Goal: Task Accomplishment & Management: Manage account settings

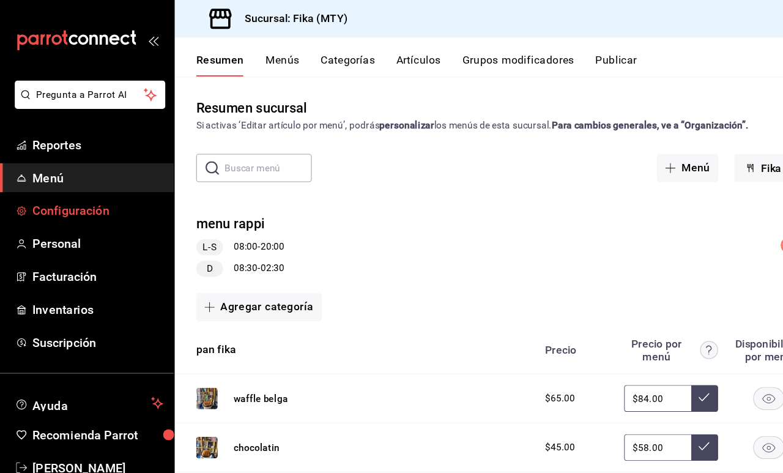
click at [87, 190] on span "Configuración" at bounding box center [88, 192] width 119 height 17
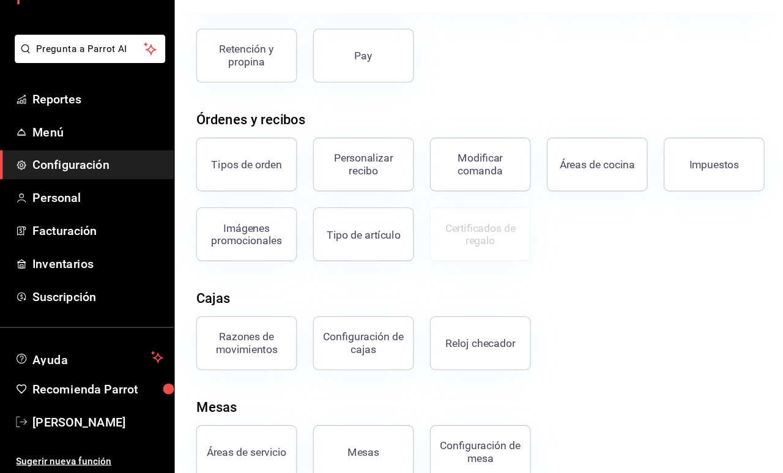
scroll to position [121, 0]
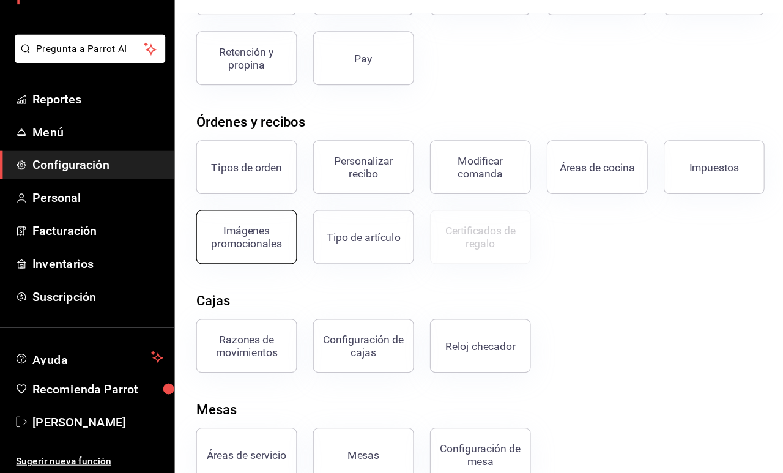
click at [200, 246] on div "Imágenes promocionales" at bounding box center [225, 257] width 76 height 23
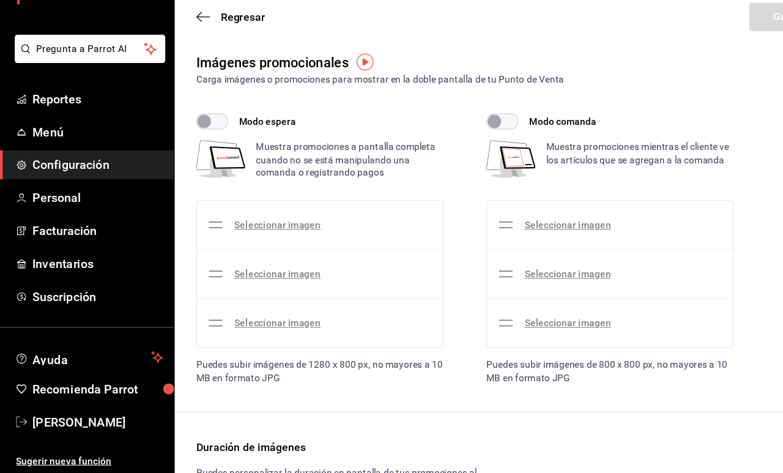
checkbox input "true"
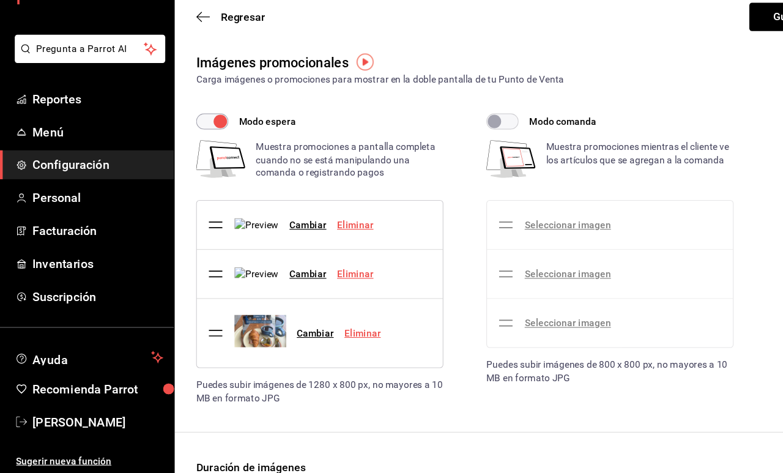
click at [323, 340] on link "Eliminar" at bounding box center [330, 345] width 33 height 10
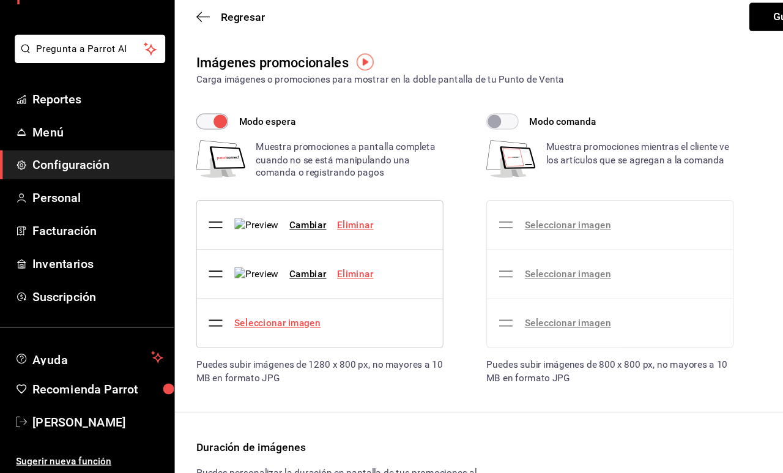
click at [260, 331] on link "Seleccionar imagen" at bounding box center [253, 336] width 78 height 10
click at [0, 0] on input "Seleccionar imagen" at bounding box center [0, 0] width 0 height 0
click at [264, 331] on link "Seleccionar imagen" at bounding box center [253, 336] width 78 height 10
click at [0, 0] on input "Seleccionar imagen" at bounding box center [0, 0] width 0 height 0
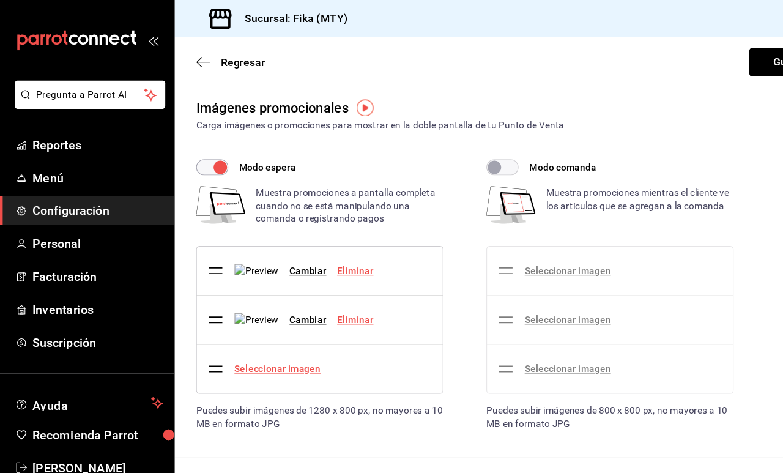
click at [262, 341] on link "Seleccionar imagen" at bounding box center [253, 336] width 78 height 10
click at [0, 0] on input "Seleccionar imagen" at bounding box center [0, 0] width 0 height 0
click at [255, 341] on link "Seleccionar imagen" at bounding box center [253, 336] width 78 height 10
click at [0, 0] on input "Seleccionar imagen" at bounding box center [0, 0] width 0 height 0
click at [252, 353] on div "Seleccionar imagen" at bounding box center [243, 336] width 108 height 34
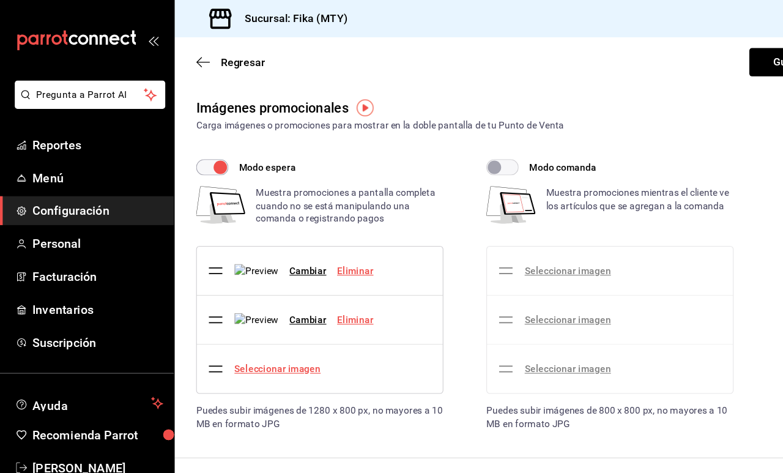
click at [252, 341] on link "Seleccionar imagen" at bounding box center [253, 336] width 78 height 10
click at [0, 0] on input "Seleccionar imagen" at bounding box center [0, 0] width 0 height 0
click at [275, 341] on link "Seleccionar imagen" at bounding box center [253, 336] width 78 height 10
click at [0, 0] on input "Seleccionar imagen" at bounding box center [0, 0] width 0 height 0
click at [226, 341] on link "Seleccionar imagen" at bounding box center [253, 336] width 78 height 10
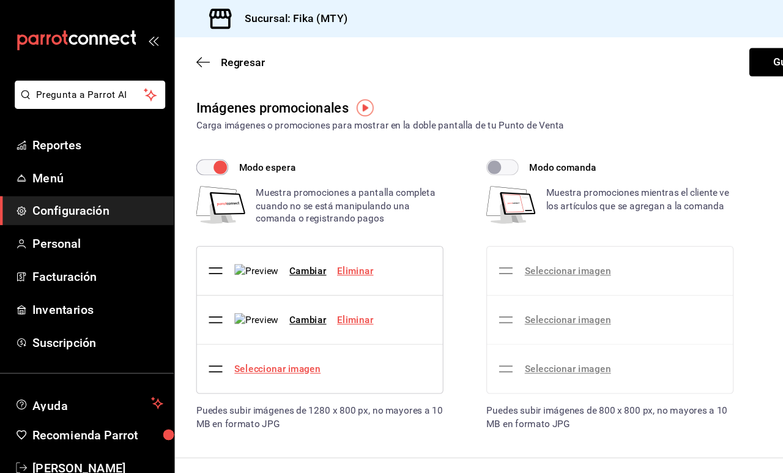
click at [0, 0] on input "Seleccionar imagen" at bounding box center [0, 0] width 0 height 0
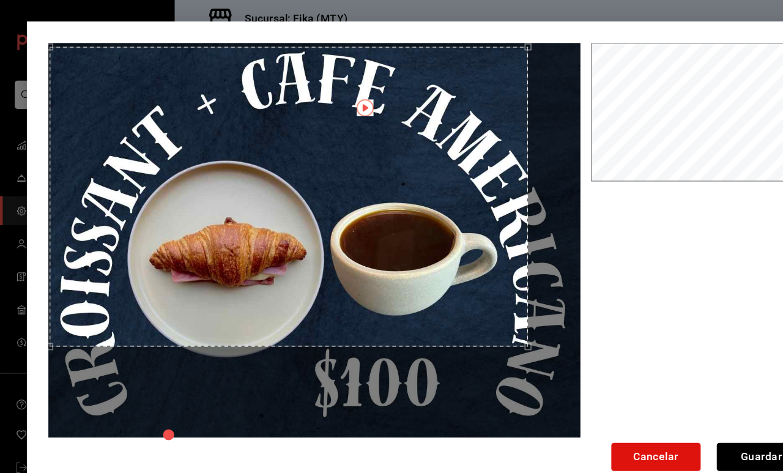
click at [392, 175] on div "Use the arrow keys to move the crop selection area" at bounding box center [263, 179] width 436 height 273
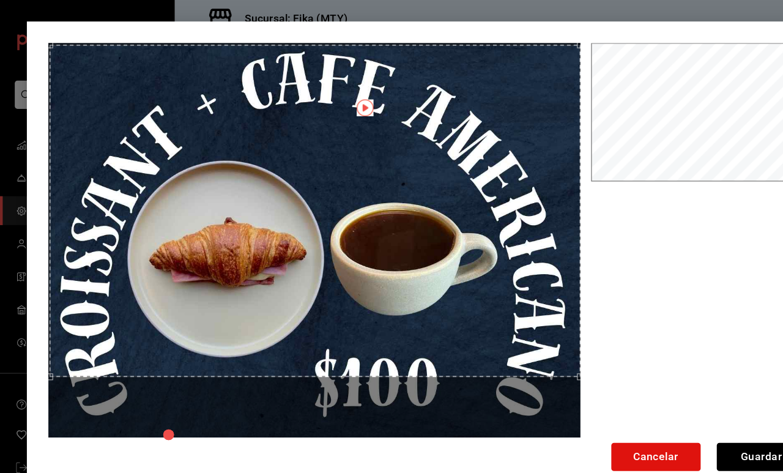
click at [553, 425] on div "Cancelar Guardar" at bounding box center [391, 237] width 734 height 434
click at [489, 252] on div "Use the arrow keys to move the crop selection area" at bounding box center [285, 190] width 483 height 302
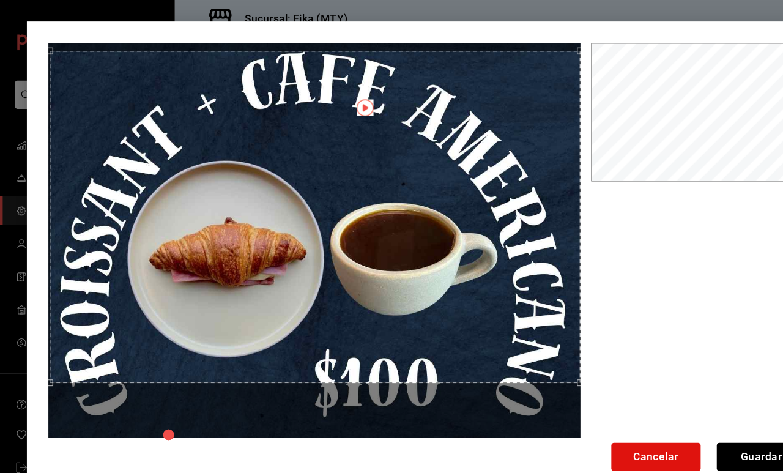
click at [490, 258] on div "Use the arrow keys to move the crop selection area" at bounding box center [286, 198] width 483 height 302
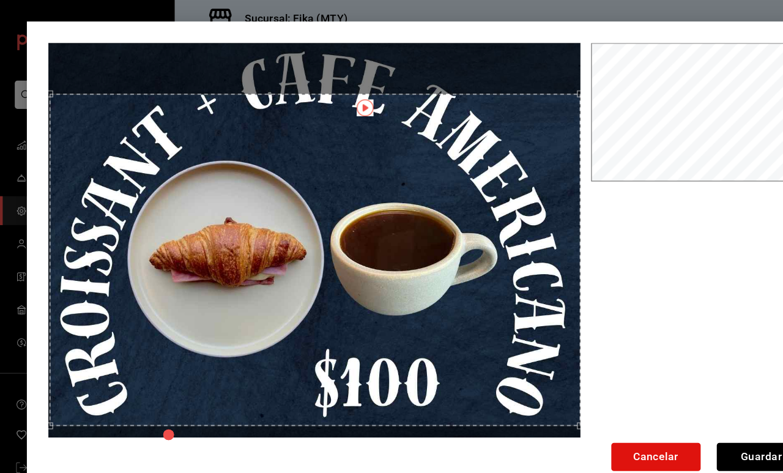
click at [461, 303] on div "Use the arrow keys to move the crop selection area" at bounding box center [286, 237] width 483 height 302
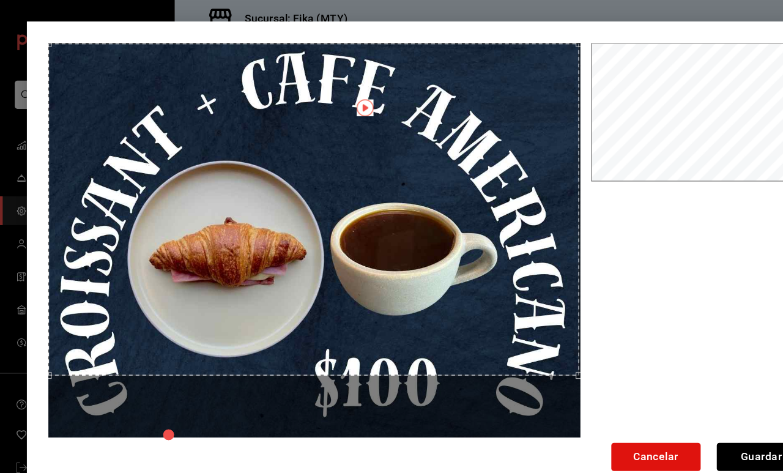
click at [447, 193] on div "Use the arrow keys to move the crop selection area" at bounding box center [285, 191] width 483 height 302
click at [531, 405] on div "Cancelar Guardar" at bounding box center [391, 237] width 734 height 434
click at [471, 271] on div "Use the arrow keys to move the crop selection area" at bounding box center [286, 190] width 485 height 303
click at [602, 414] on button "Cancelar" at bounding box center [597, 416] width 81 height 26
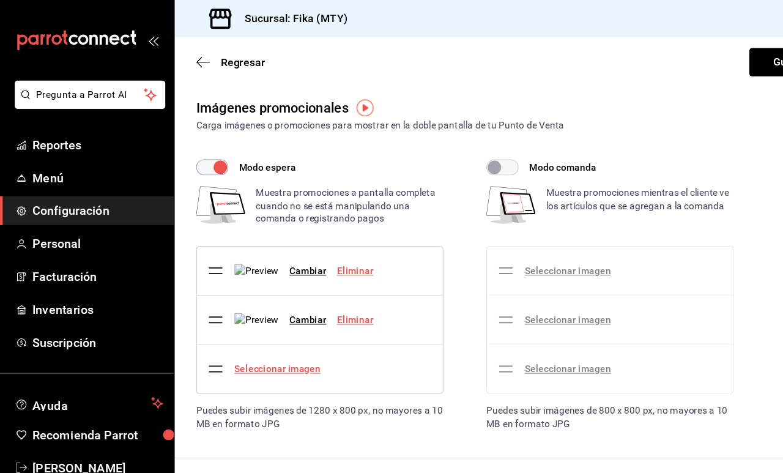
click at [266, 341] on link "Seleccionar imagen" at bounding box center [253, 336] width 78 height 10
click at [0, 0] on input "Seleccionar imagen" at bounding box center [0, 0] width 0 height 0
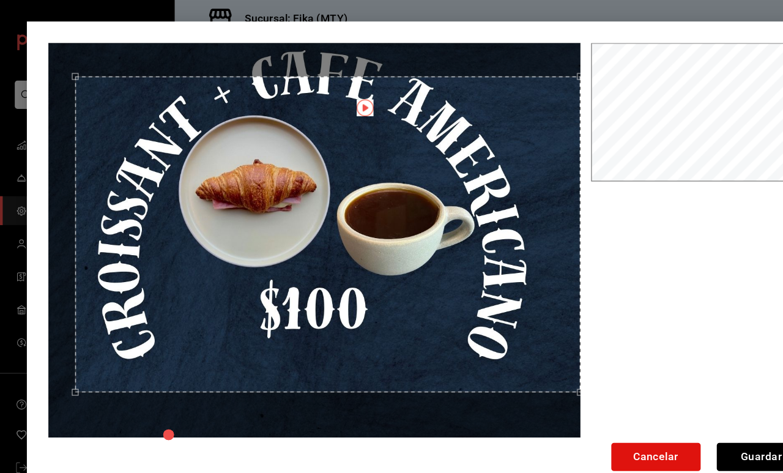
click at [564, 13] on div "Cancelar Guardar" at bounding box center [391, 236] width 783 height 473
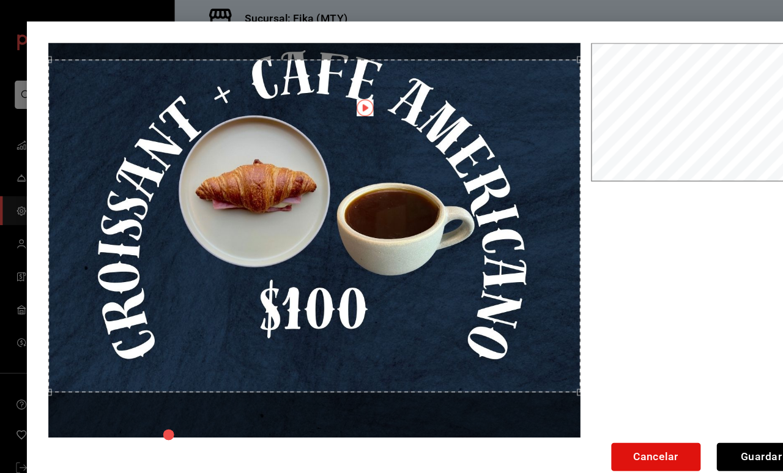
click at [28, 0] on html "Pregunta a Parrot AI Reportes Menú Configuración Personal Facturación Inventari…" at bounding box center [391, 236] width 783 height 473
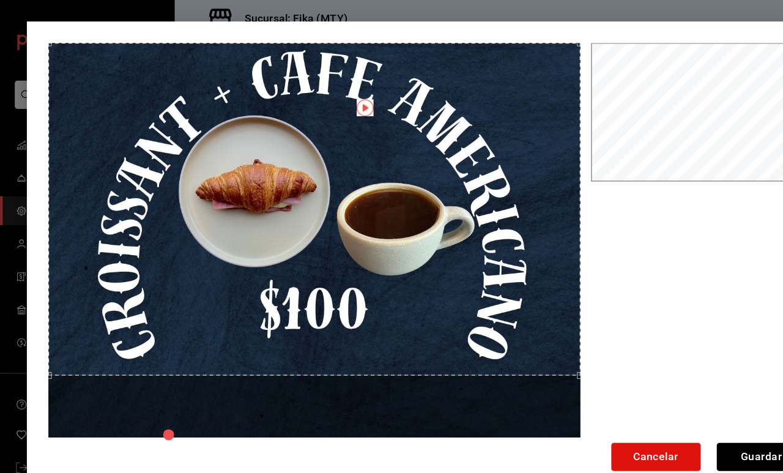
click at [195, 106] on div "Use the arrow keys to move the crop selection area" at bounding box center [286, 190] width 485 height 303
click at [691, 411] on button "Guardar" at bounding box center [693, 416] width 81 height 26
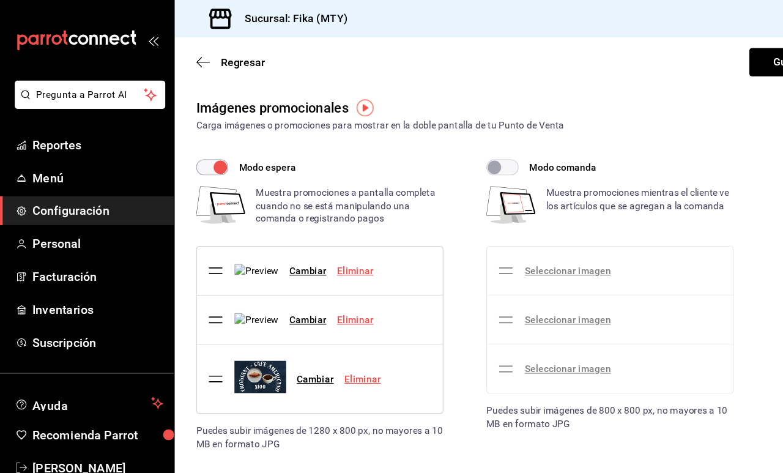
click at [332, 296] on link "Eliminar" at bounding box center [323, 291] width 33 height 10
click at [268, 296] on link "Seleccionar imagen" at bounding box center [253, 291] width 78 height 10
click at [0, 0] on input "Seleccionar imagen" at bounding box center [0, 0] width 0 height 0
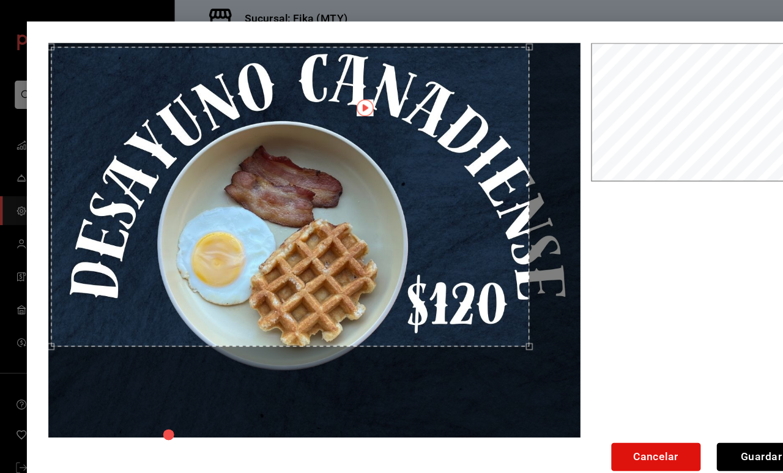
click at [385, 182] on div "Use the arrow keys to move the crop selection area" at bounding box center [265, 179] width 436 height 273
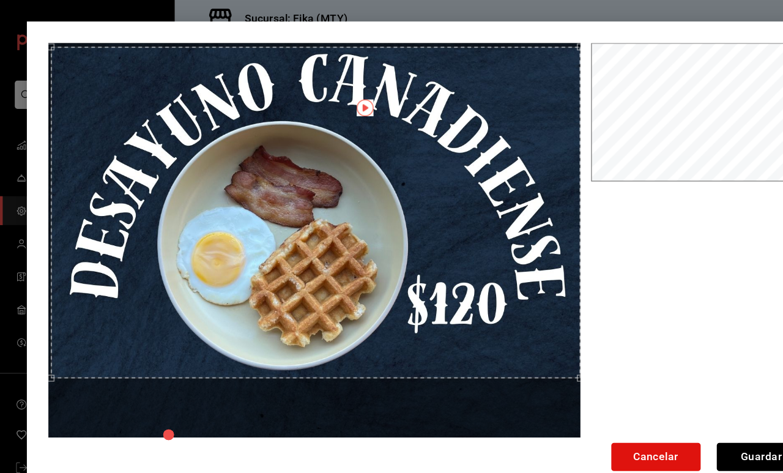
click at [543, 319] on div at bounding box center [391, 222] width 695 height 367
click at [494, 256] on div "Use the arrow keys to move the crop selection area" at bounding box center [288, 190] width 482 height 302
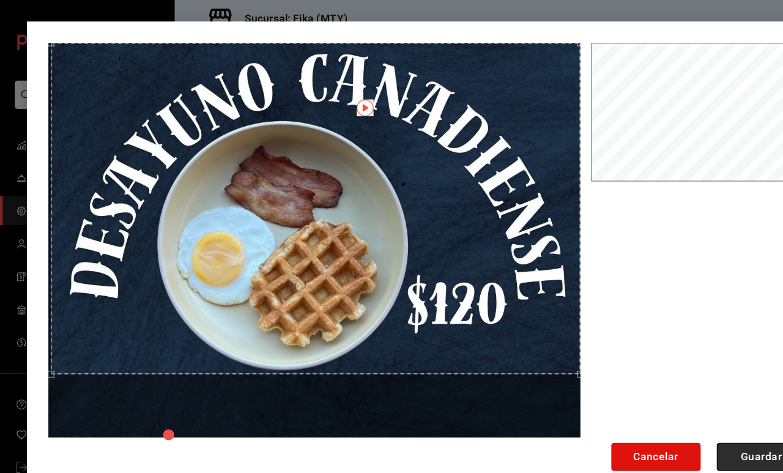
click at [687, 411] on button "Guardar" at bounding box center [693, 416] width 81 height 26
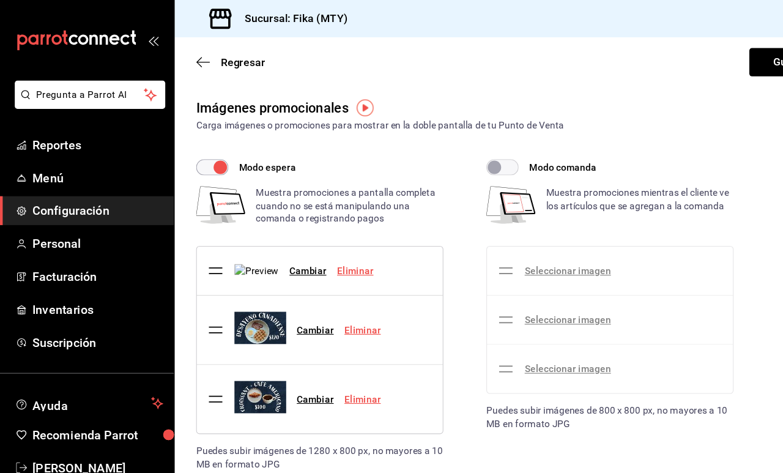
click at [326, 252] on link "Eliminar" at bounding box center [323, 247] width 33 height 10
click at [259, 252] on div "Seleccionar imagen" at bounding box center [253, 247] width 78 height 13
click at [259, 246] on link "Seleccionar imagen" at bounding box center [253, 247] width 78 height 10
click at [0, 0] on input "Seleccionar imagen" at bounding box center [0, 0] width 0 height 0
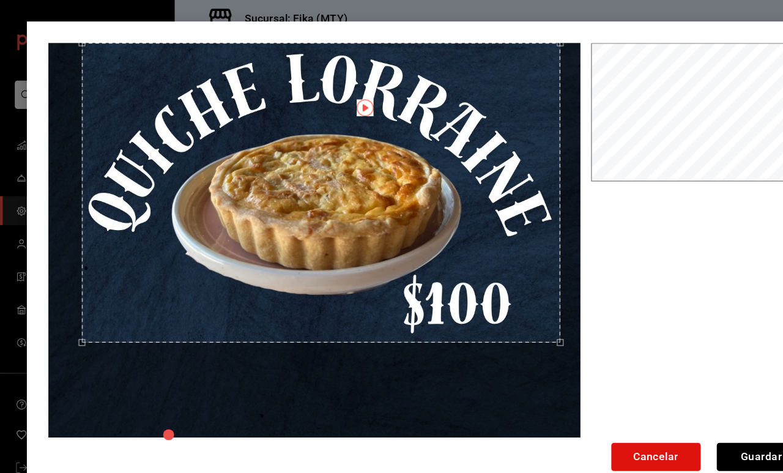
click at [348, 106] on div "Use the arrow keys to move the crop selection area" at bounding box center [293, 175] width 436 height 273
click at [690, 408] on button "Guardar" at bounding box center [693, 416] width 81 height 26
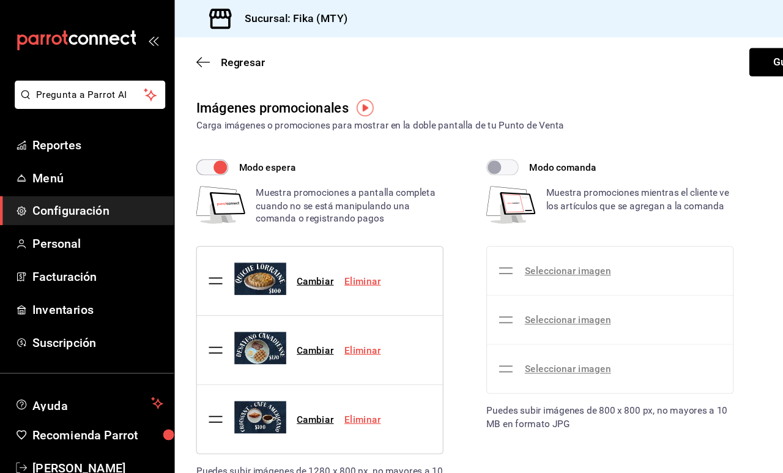
click at [460, 154] on input "Modo comanda" at bounding box center [450, 152] width 44 height 15
checkbox input "true"
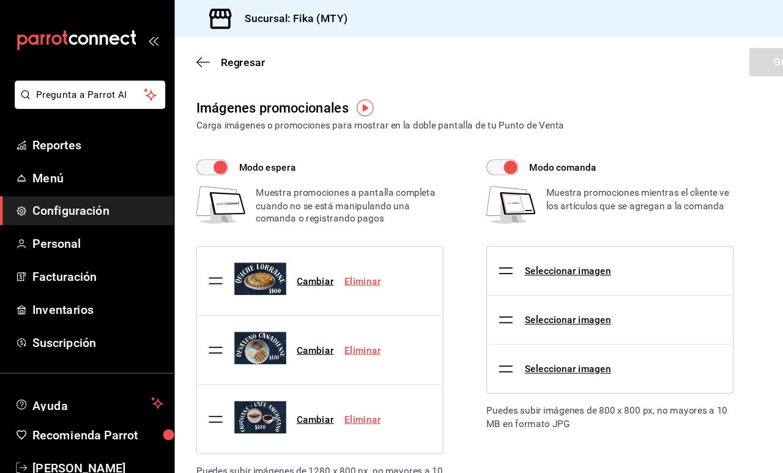
click at [505, 252] on div "Seleccionar imagen" at bounding box center [517, 247] width 78 height 13
click at [508, 243] on link "Seleccionar imagen" at bounding box center [517, 247] width 78 height 10
click at [0, 0] on input "Seleccionar imagen" at bounding box center [0, 0] width 0 height 0
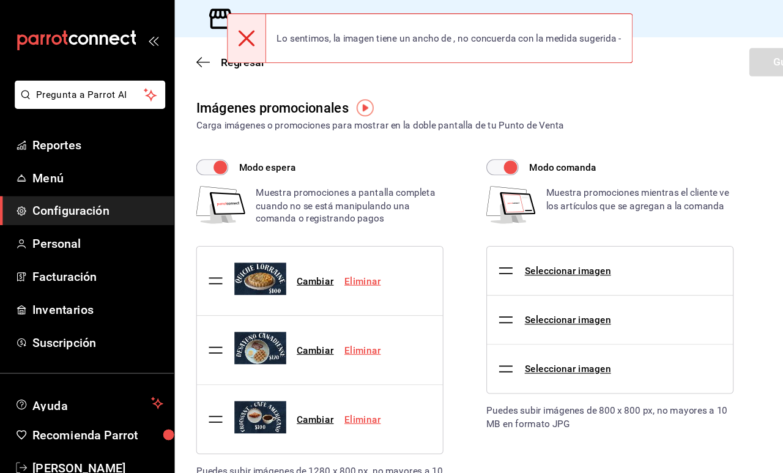
click at [615, 159] on div "Modo comanda Muestra promociones mientras el cliente ve los artículos que se ag…" at bounding box center [555, 268] width 225 height 247
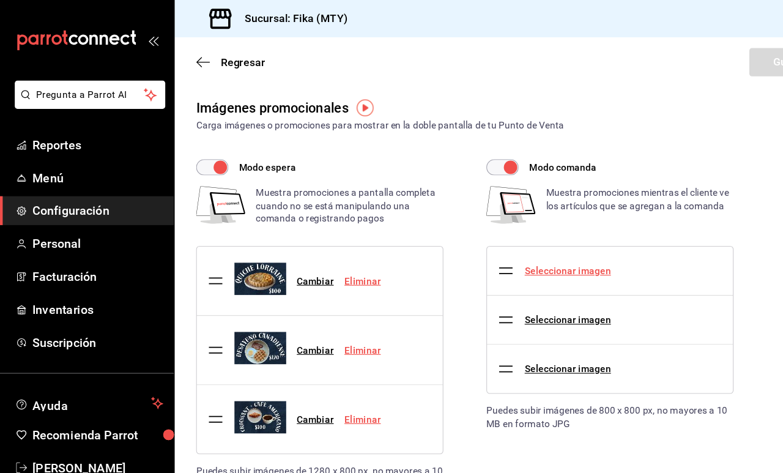
click at [502, 248] on link "Seleccionar imagen" at bounding box center [517, 247] width 78 height 10
click at [0, 0] on input "Seleccionar imagen" at bounding box center [0, 0] width 0 height 0
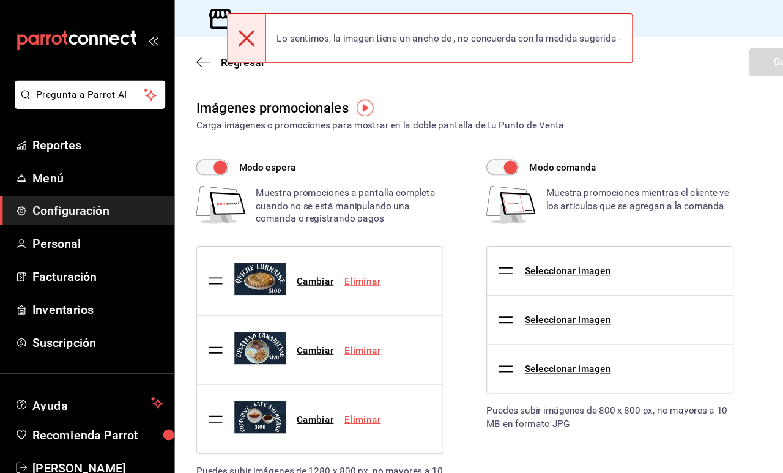
click at [591, 181] on div "Muestra promociones mientras el cliente ve los artículos que se agregan a la co…" at bounding box center [583, 190] width 171 height 40
click at [559, 121] on div "Imágenes promocionales Carga imágenes o promociones para mostrar en la doble pa…" at bounding box center [471, 354] width 624 height 531
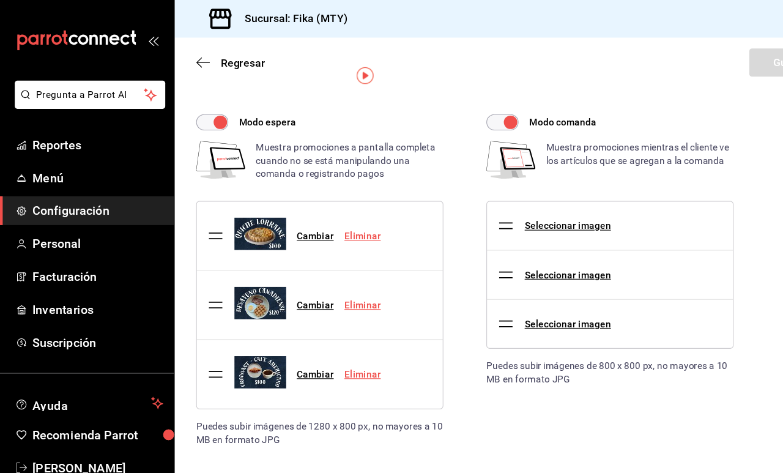
scroll to position [30, 0]
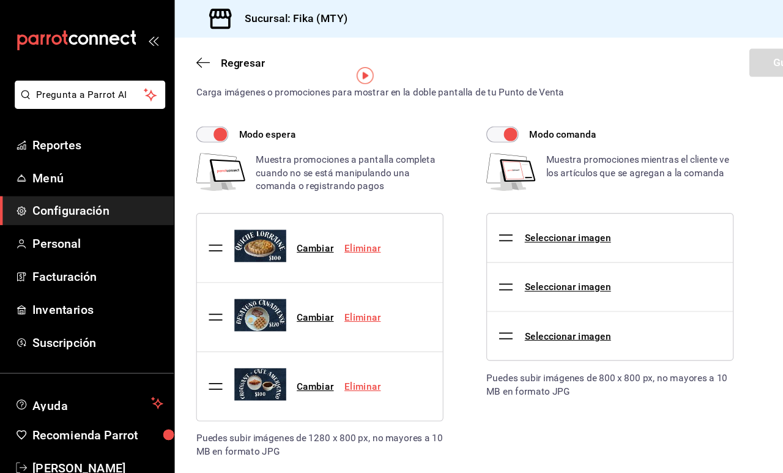
click at [506, 222] on div "Seleccionar imagen" at bounding box center [517, 217] width 78 height 13
click at [506, 219] on link "Seleccionar imagen" at bounding box center [517, 217] width 78 height 10
click at [0, 0] on input "Seleccionar imagen" at bounding box center [0, 0] width 0 height 0
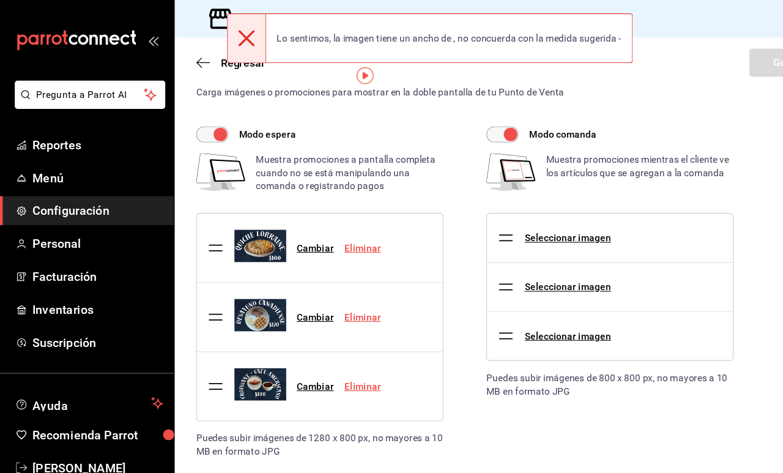
click at [613, 244] on li "Seleccionar imagen" at bounding box center [556, 261] width 224 height 44
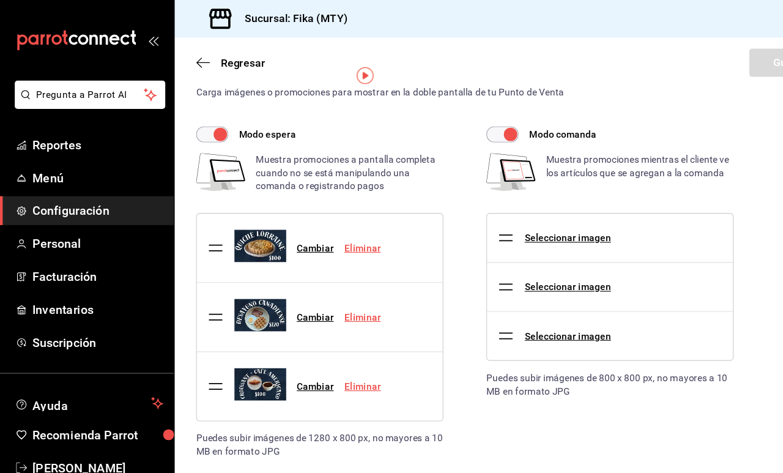
click at [499, 397] on div "Modo comanda Muestra promociones mientras el cliente ve los artículos que se ag…" at bounding box center [545, 266] width 245 height 302
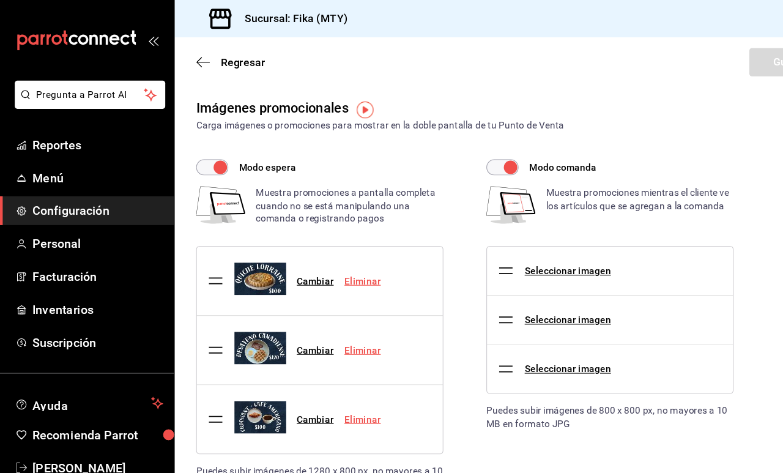
scroll to position [0, 0]
click at [62, 126] on span "Reportes" at bounding box center [88, 132] width 119 height 17
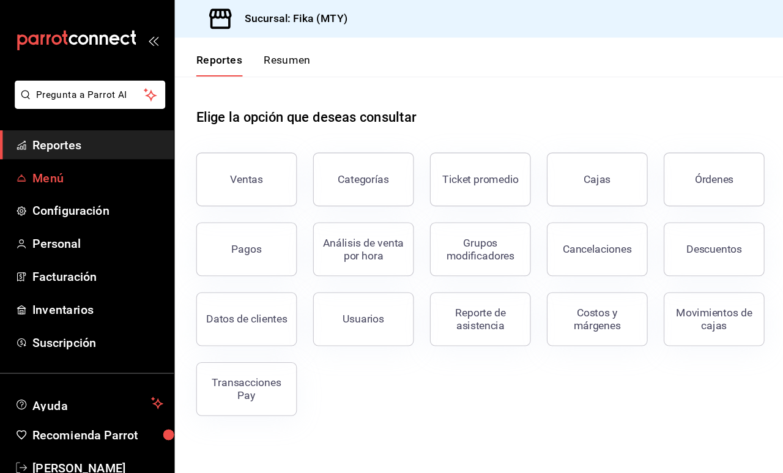
click at [76, 168] on span "Menú" at bounding box center [88, 162] width 119 height 17
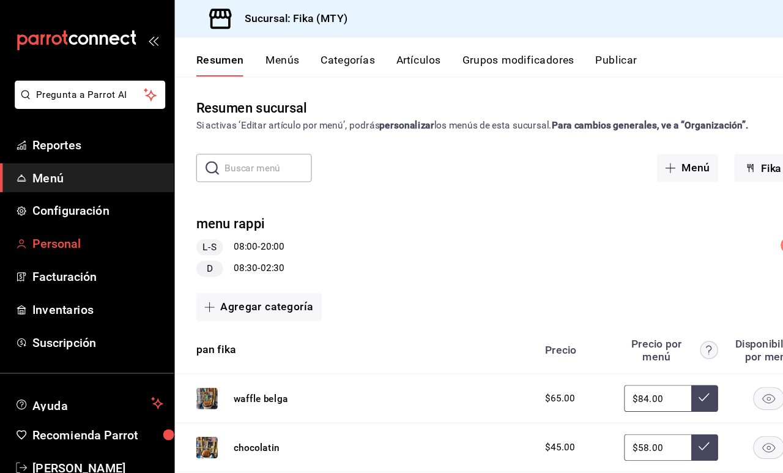
click at [94, 217] on span "Personal" at bounding box center [88, 222] width 119 height 17
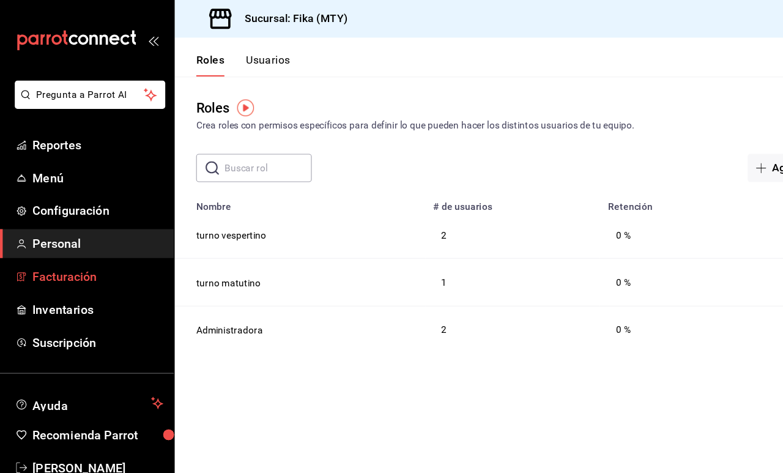
click at [81, 249] on span "Facturación" at bounding box center [88, 252] width 119 height 17
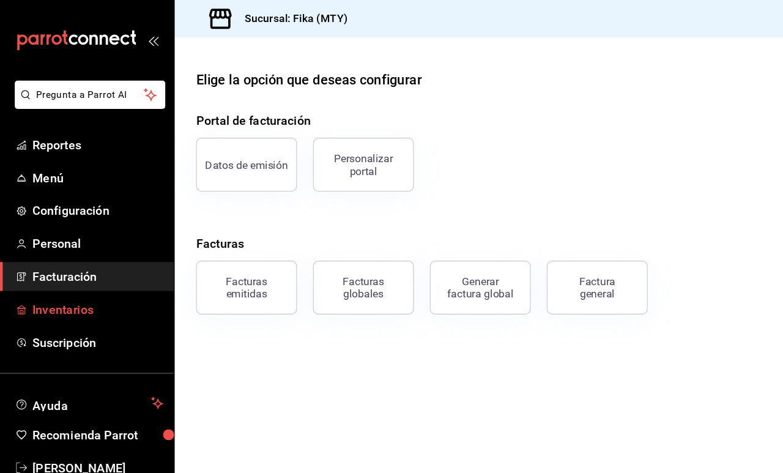
click at [75, 283] on span "Inventarios" at bounding box center [88, 282] width 119 height 17
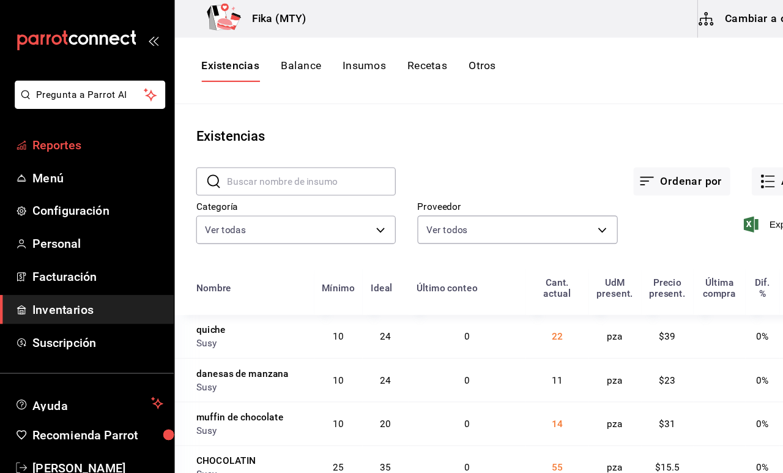
click at [76, 133] on span "Reportes" at bounding box center [88, 132] width 119 height 17
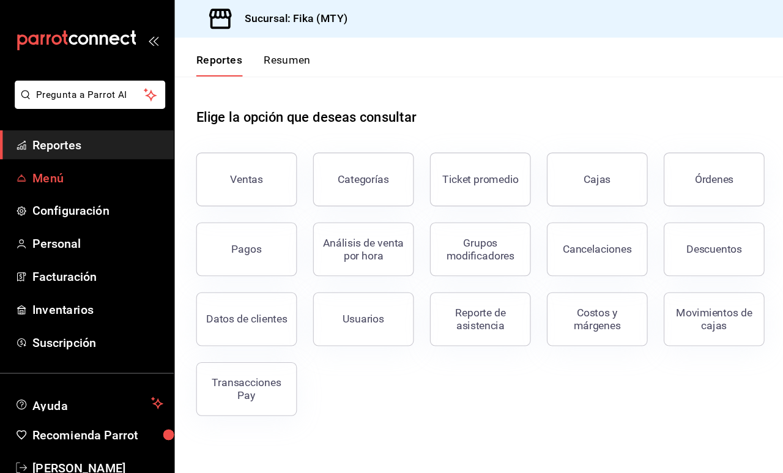
click at [69, 158] on span "Menú" at bounding box center [88, 162] width 119 height 17
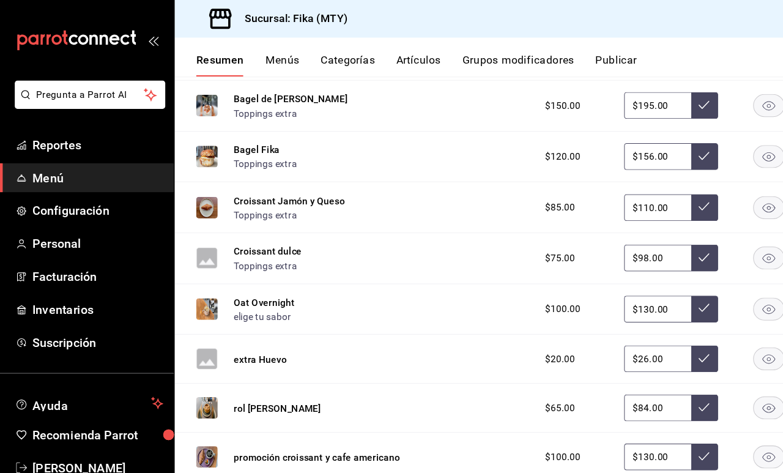
scroll to position [143, 0]
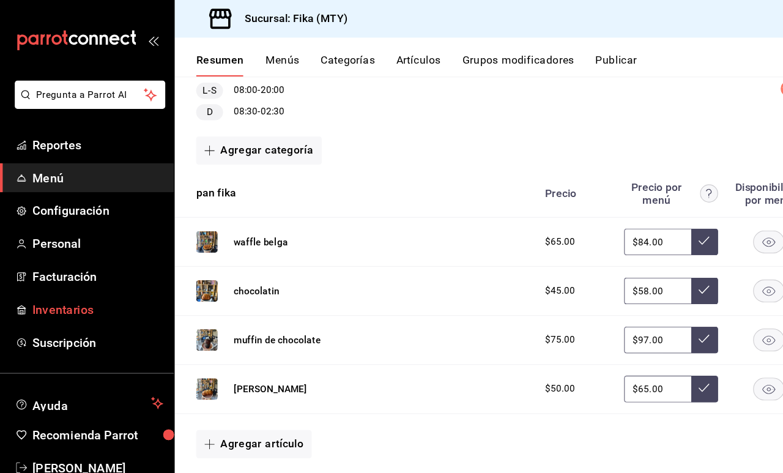
click at [95, 270] on link "Inventarios" at bounding box center [79, 282] width 159 height 26
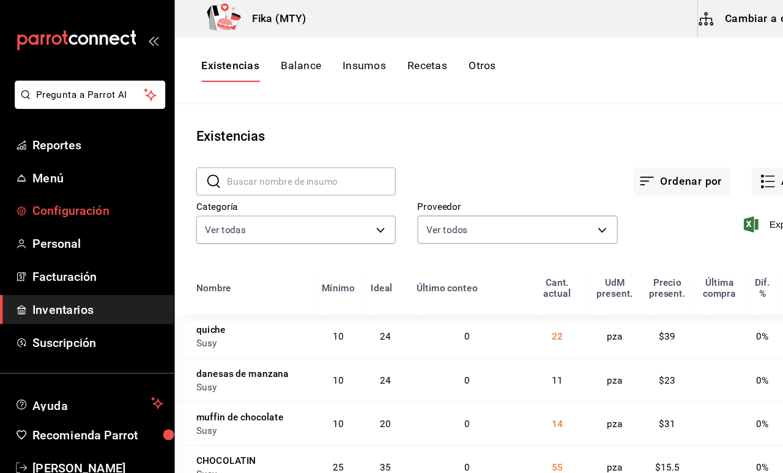
click at [81, 181] on link "Configuración" at bounding box center [79, 192] width 159 height 26
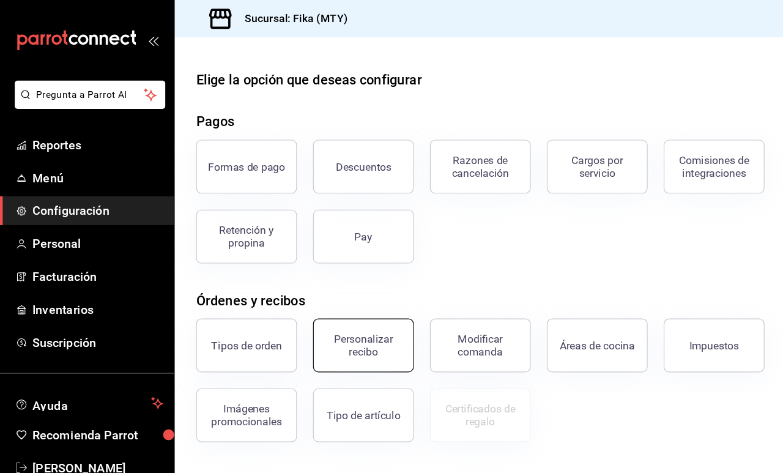
scroll to position [129, 0]
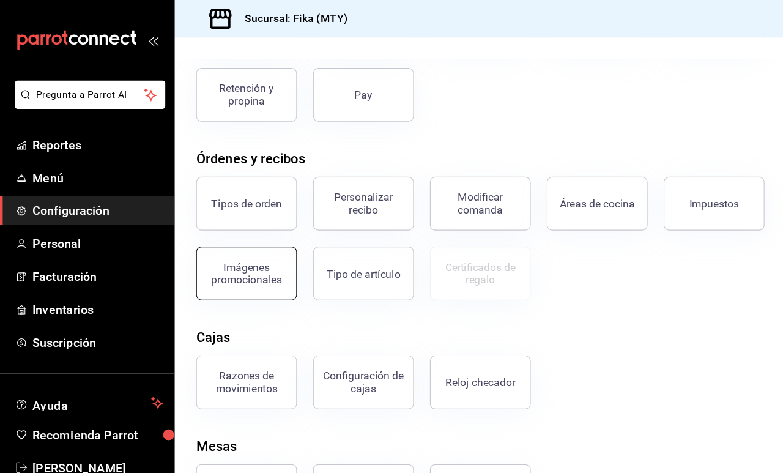
click at [236, 266] on button "Imágenes promocionales" at bounding box center [225, 249] width 92 height 49
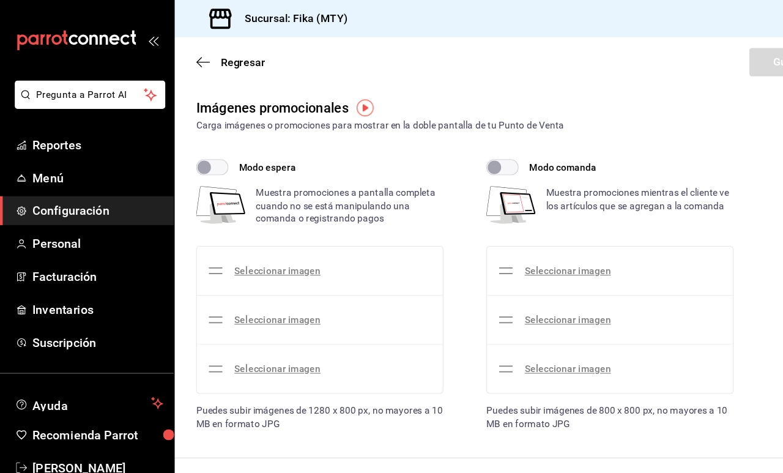
checkbox input "true"
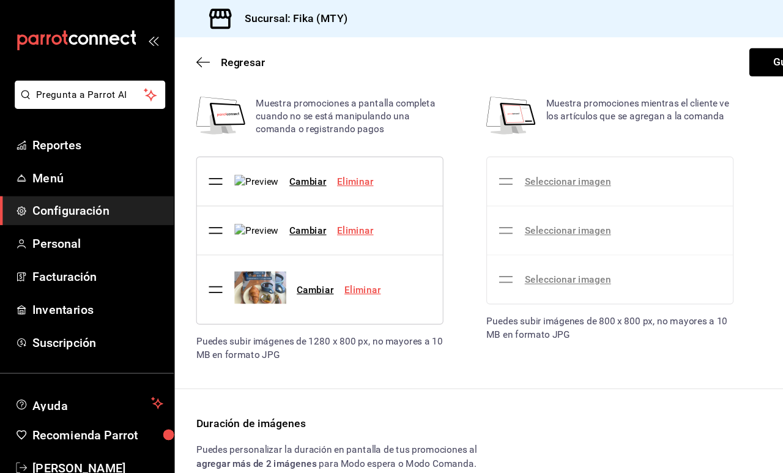
scroll to position [76, 0]
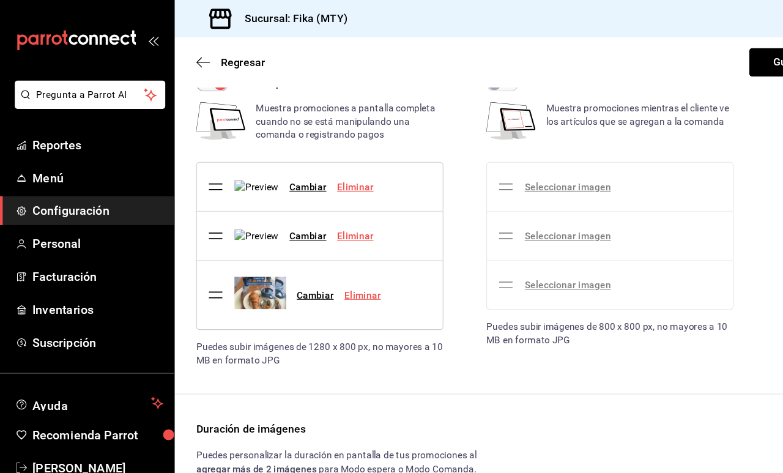
click at [333, 175] on link "Eliminar" at bounding box center [323, 170] width 33 height 10
click at [338, 220] on link "Eliminar" at bounding box center [323, 215] width 33 height 10
click at [337, 267] on link "Eliminar" at bounding box center [330, 269] width 33 height 10
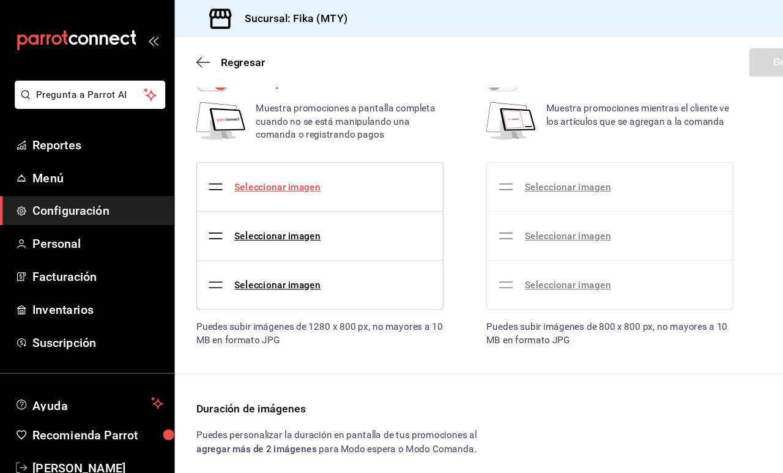
click at [237, 170] on link "Seleccionar imagen" at bounding box center [253, 170] width 78 height 10
click at [0, 0] on input "Seleccionar imagen" at bounding box center [0, 0] width 0 height 0
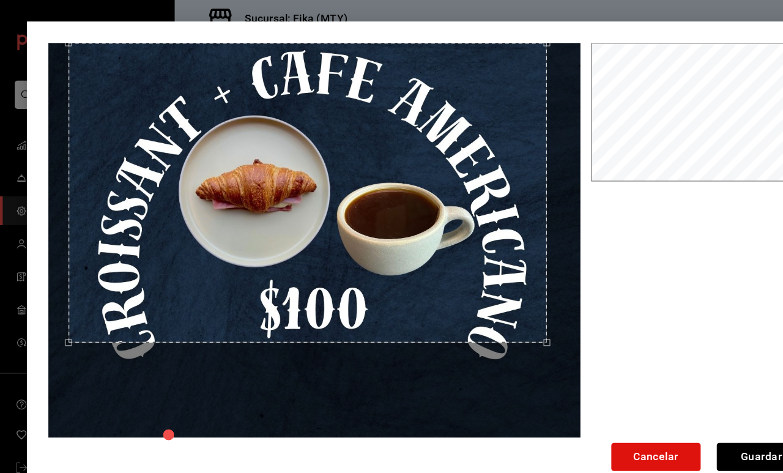
click at [367, 193] on div "Use the arrow keys to move the crop selection area" at bounding box center [280, 175] width 436 height 273
click at [496, 337] on div at bounding box center [286, 221] width 485 height 364
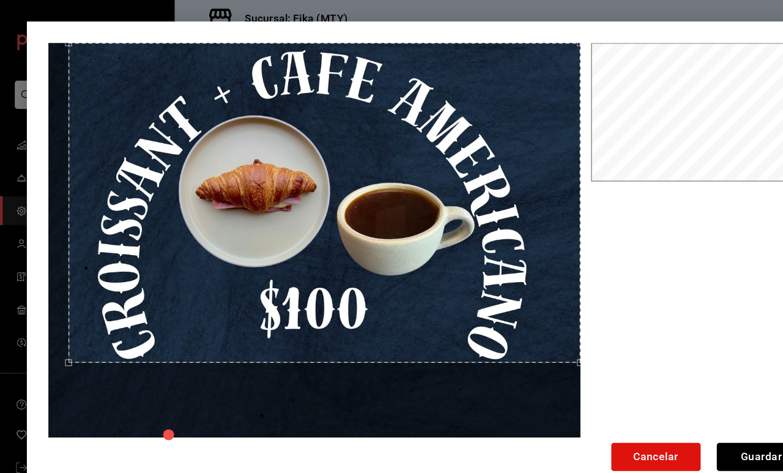
click at [536, 324] on div at bounding box center [391, 222] width 695 height 367
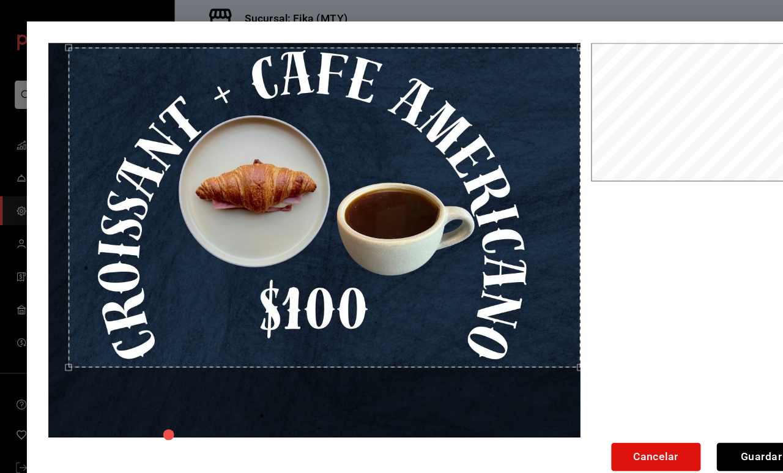
click at [435, 275] on div "Use the arrow keys to move the crop selection area" at bounding box center [295, 188] width 466 height 291
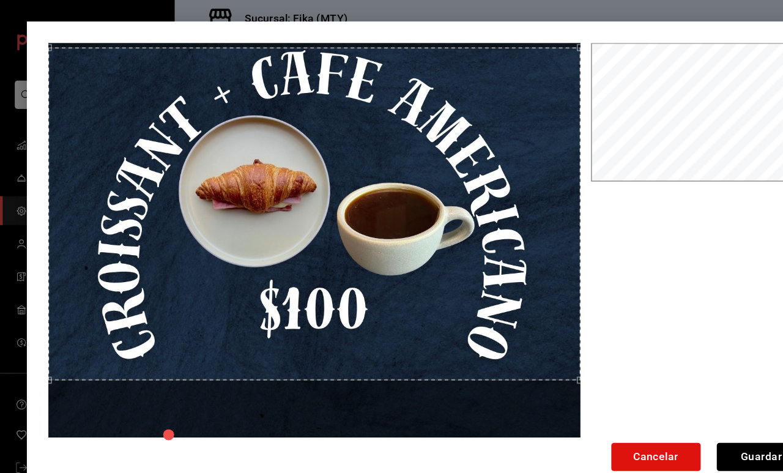
click at [30, 331] on div "Cancelar Guardar" at bounding box center [391, 237] width 734 height 434
click at [207, 247] on div "Use the arrow keys to move the crop selection area" at bounding box center [286, 193] width 485 height 303
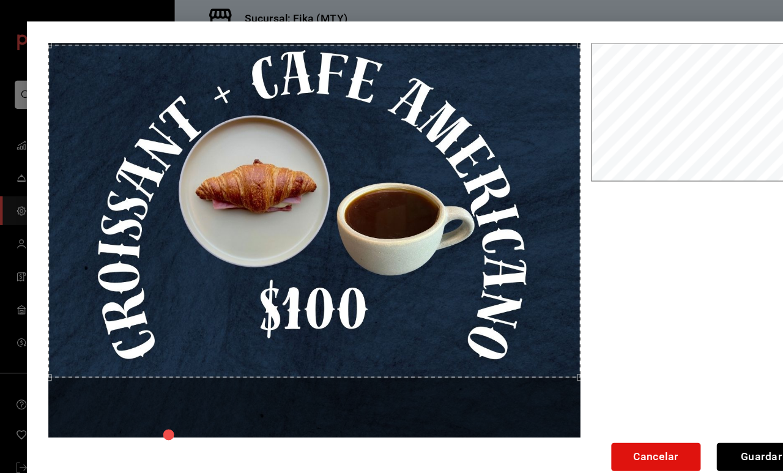
click at [206, 243] on div "Use the arrow keys to move the crop selection area" at bounding box center [286, 192] width 485 height 303
click at [681, 412] on button "Guardar" at bounding box center [693, 416] width 81 height 26
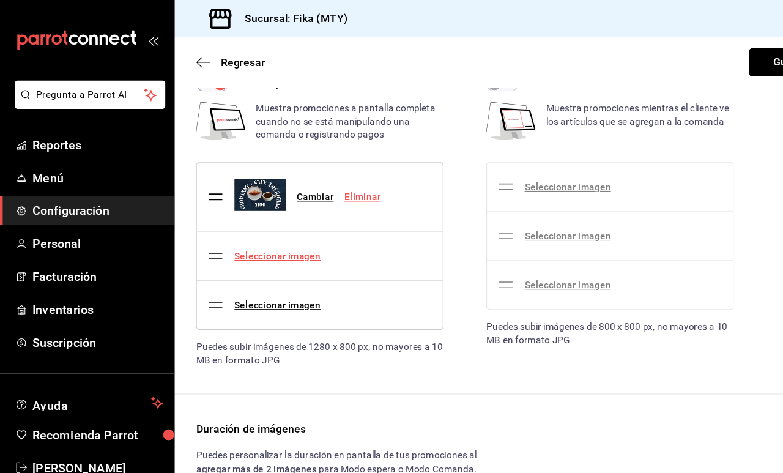
click at [276, 233] on link "Seleccionar imagen" at bounding box center [253, 233] width 78 height 10
click at [0, 0] on input "Seleccionar imagen" at bounding box center [0, 0] width 0 height 0
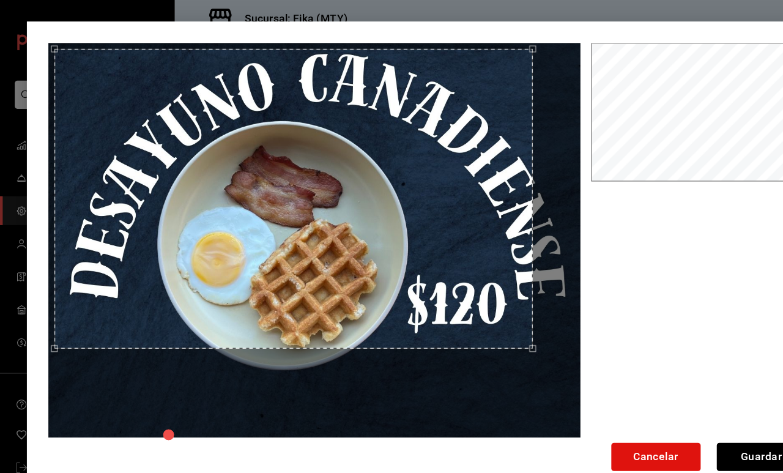
click at [384, 206] on div "Use the arrow keys to move the crop selection area" at bounding box center [268, 181] width 436 height 273
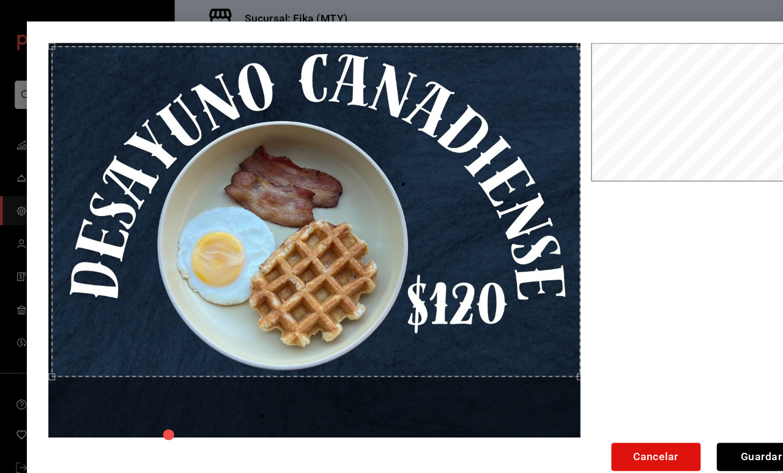
click at [583, 315] on div at bounding box center [391, 222] width 695 height 367
click at [515, 266] on div "Use the arrow keys to move the crop selection area" at bounding box center [288, 189] width 482 height 301
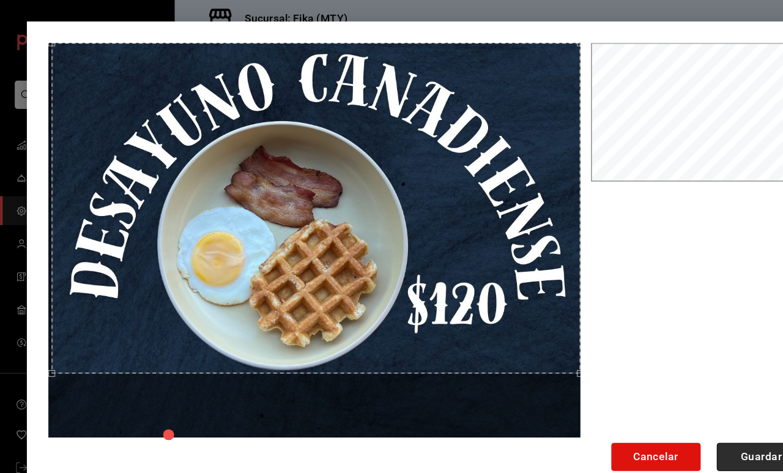
click at [693, 415] on button "Guardar" at bounding box center [693, 416] width 81 height 26
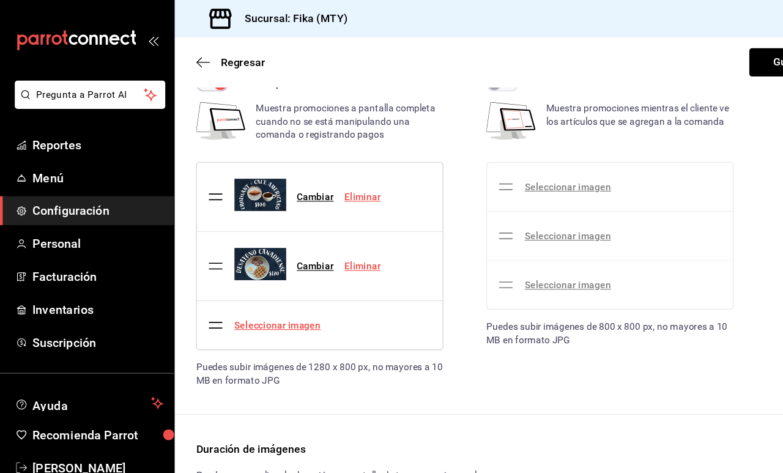
click at [274, 300] on link "Seleccionar imagen" at bounding box center [253, 296] width 78 height 10
click at [0, 0] on input "Seleccionar imagen" at bounding box center [0, 0] width 0 height 0
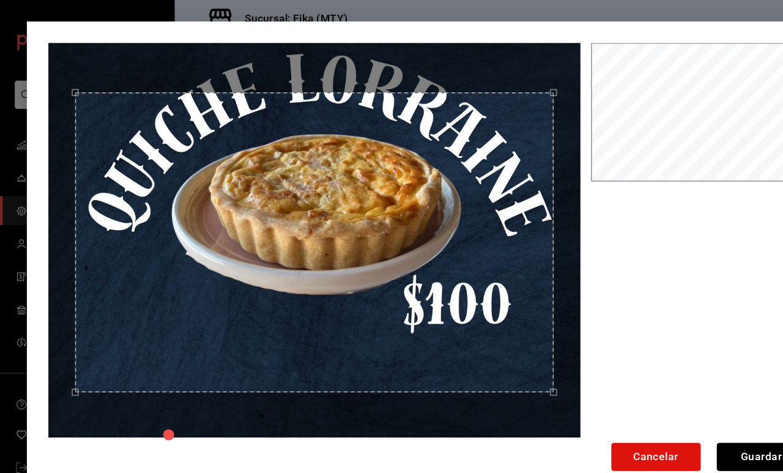
click at [398, 163] on div "Use the arrow keys to move the crop selection area" at bounding box center [287, 220] width 436 height 273
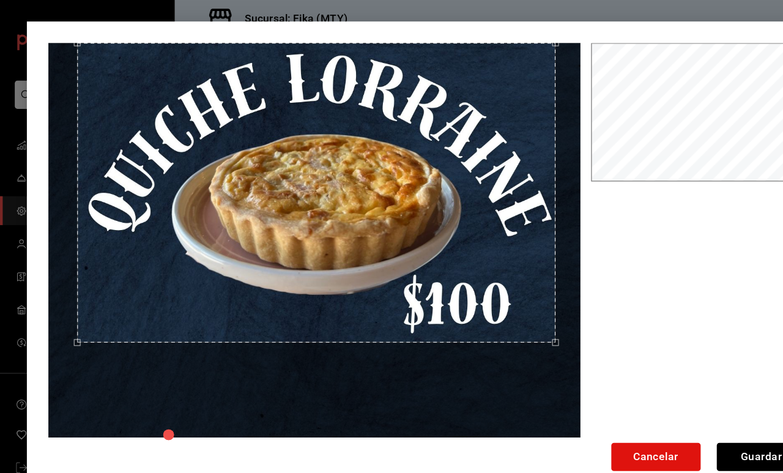
click at [403, 96] on div "Use the arrow keys to move the crop selection area" at bounding box center [288, 175] width 436 height 273
click at [449, 94] on div "Use the arrow keys to move the crop selection area" at bounding box center [291, 175] width 436 height 273
click at [677, 411] on button "Guardar" at bounding box center [693, 416] width 81 height 26
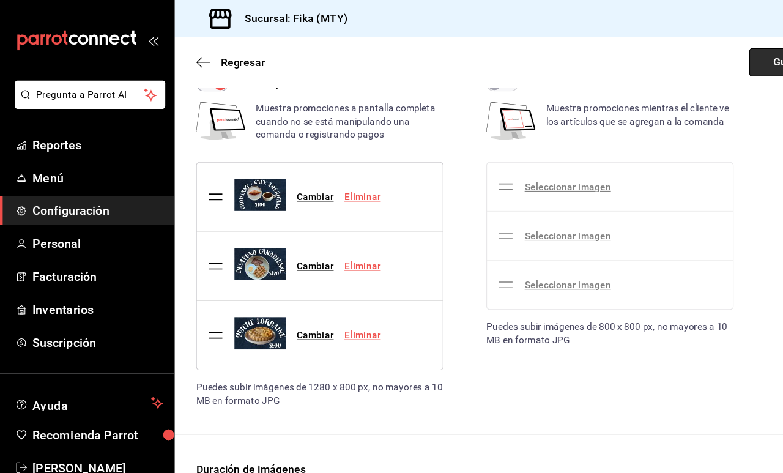
click at [698, 57] on button "Guardar" at bounding box center [722, 57] width 81 height 26
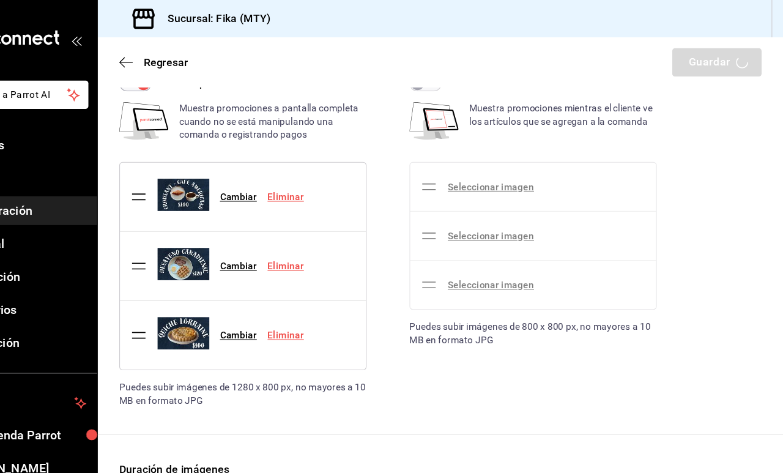
scroll to position [0, 0]
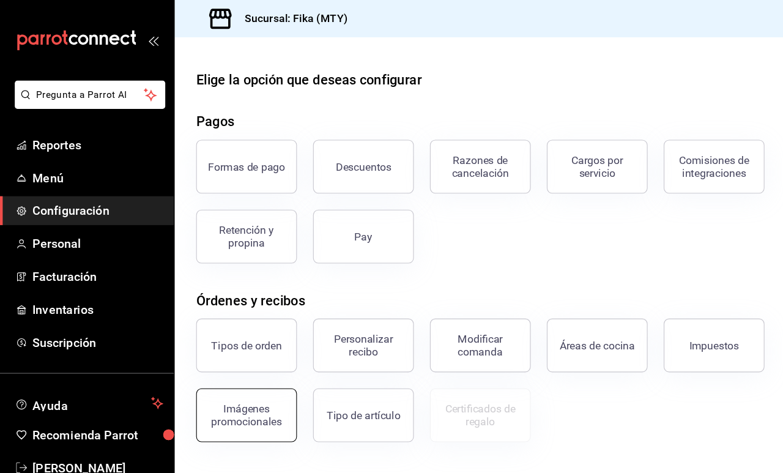
click at [217, 386] on div "Imágenes promocionales" at bounding box center [225, 378] width 76 height 23
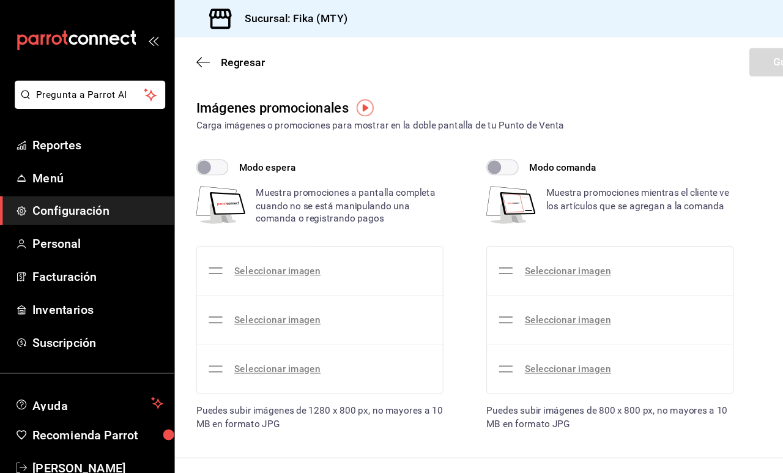
checkbox input "true"
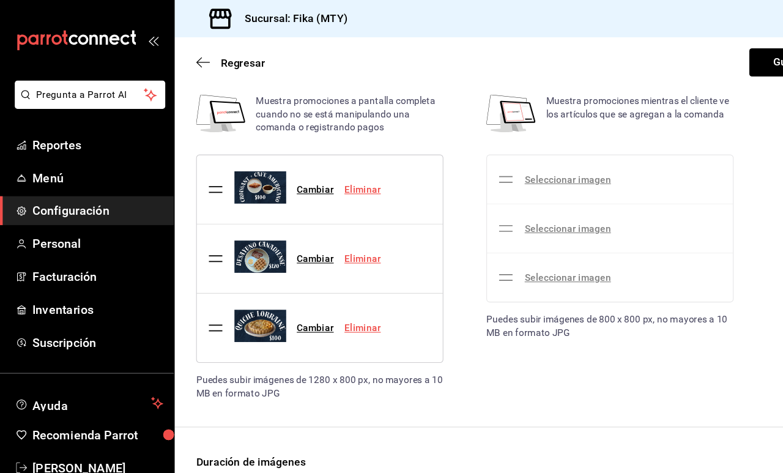
scroll to position [133, 0]
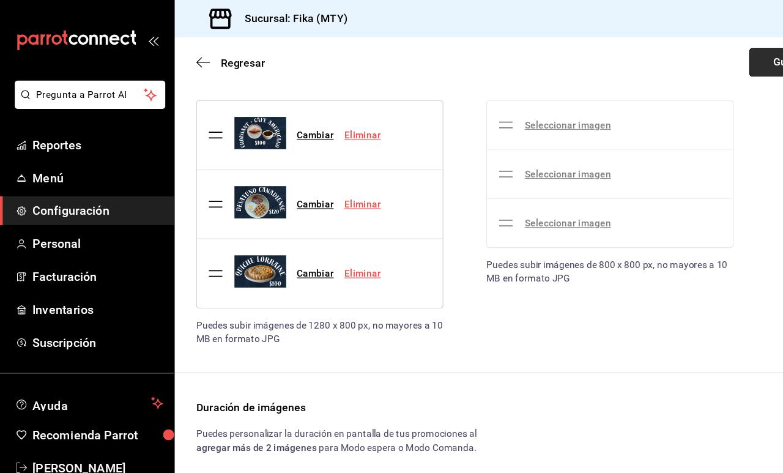
click at [690, 51] on button "Guardar" at bounding box center [722, 57] width 81 height 26
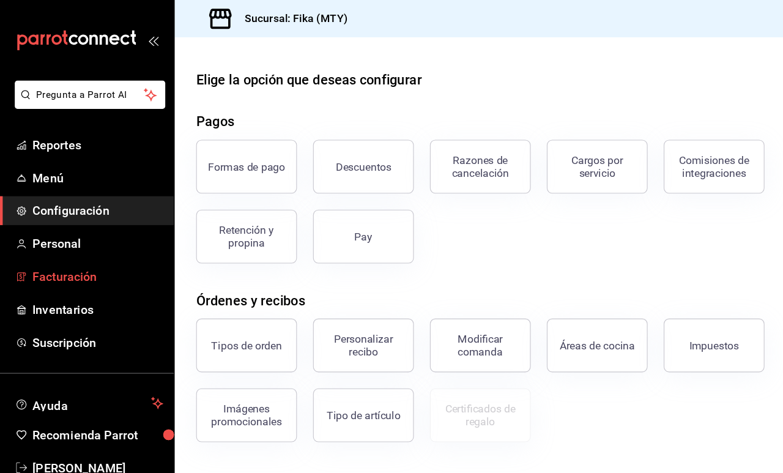
click at [70, 248] on span "Facturación" at bounding box center [88, 252] width 119 height 17
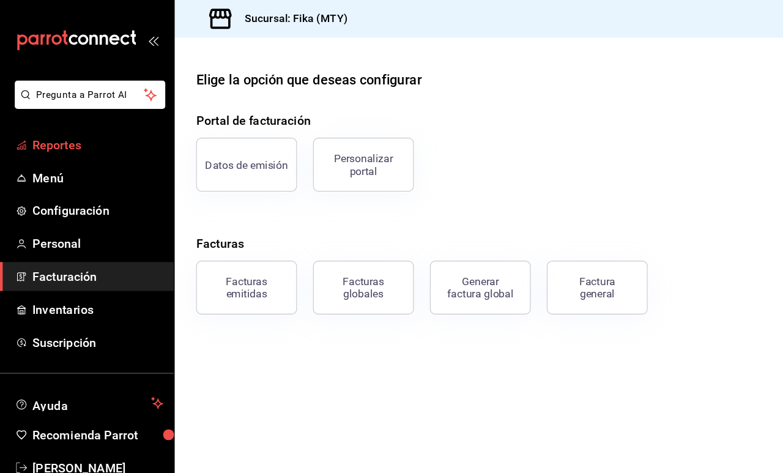
click at [91, 125] on span "Reportes" at bounding box center [88, 132] width 119 height 17
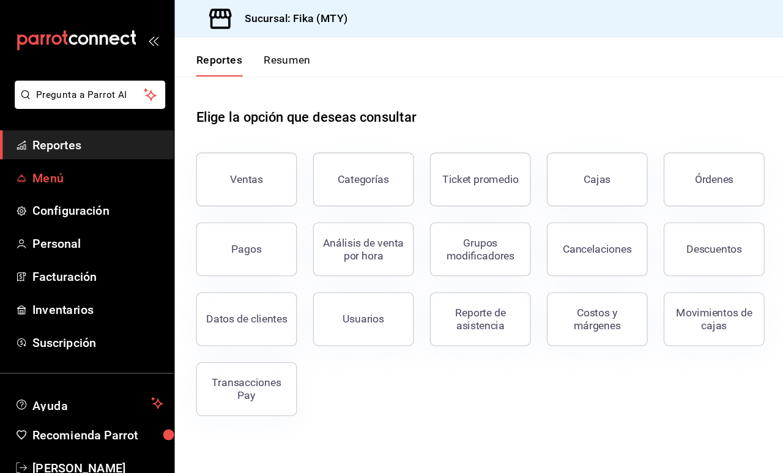
click at [86, 159] on span "Menú" at bounding box center [88, 162] width 119 height 17
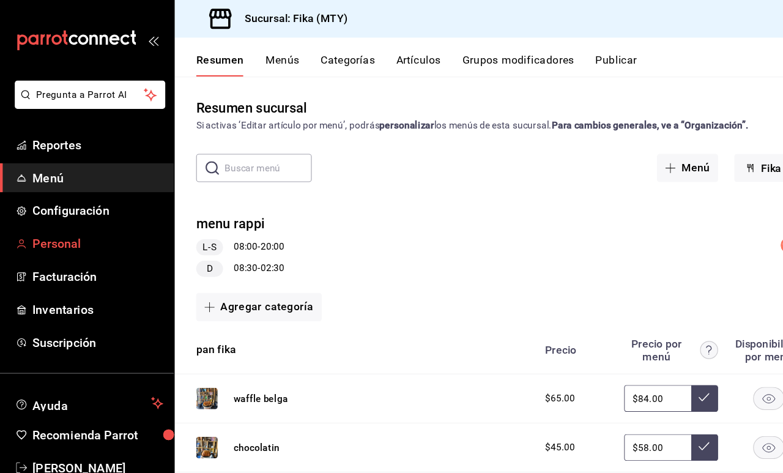
click at [105, 225] on span "Personal" at bounding box center [88, 222] width 119 height 17
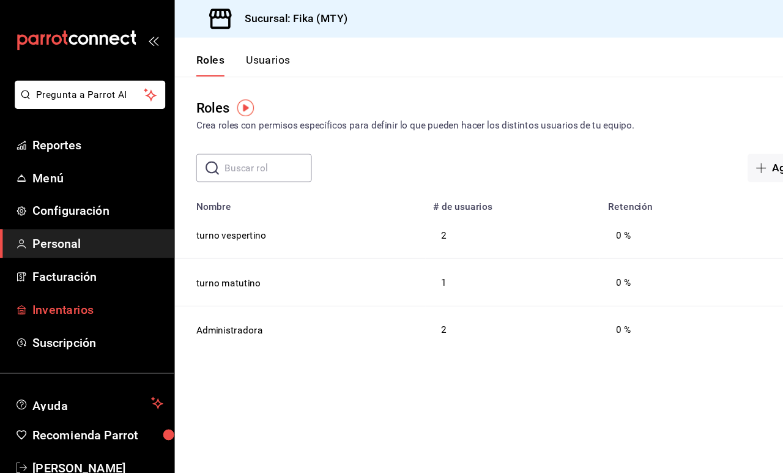
click at [80, 285] on span "Inventarios" at bounding box center [88, 282] width 119 height 17
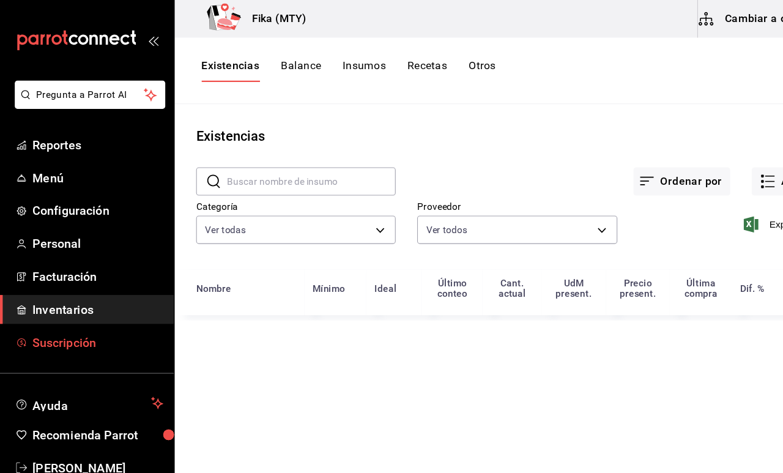
click at [85, 315] on span "Suscripción" at bounding box center [88, 312] width 119 height 17
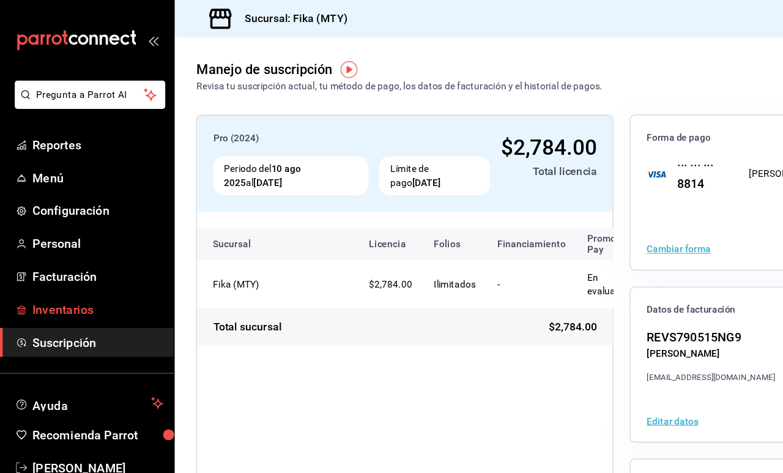
click at [96, 277] on span "Inventarios" at bounding box center [88, 282] width 119 height 17
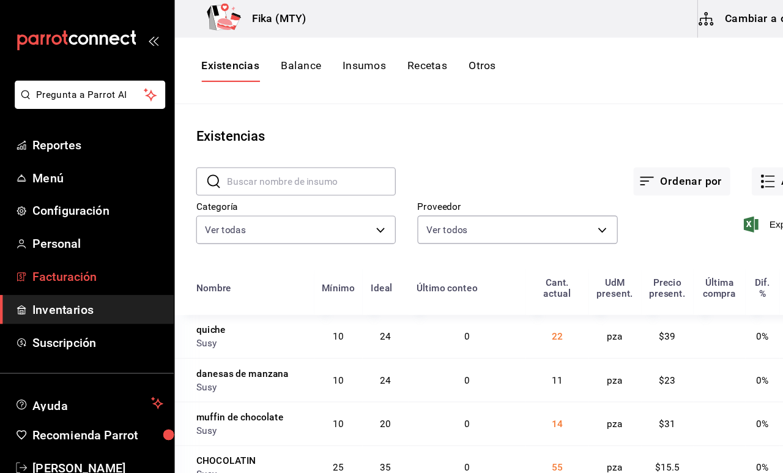
click at [87, 253] on span "Facturación" at bounding box center [88, 252] width 119 height 17
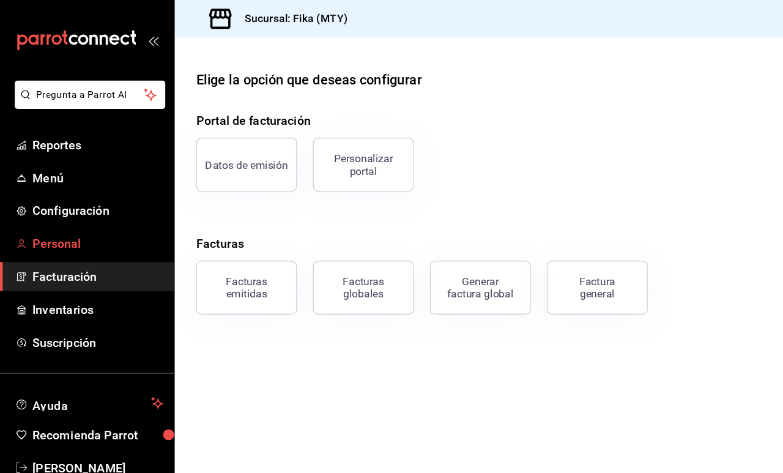
click at [88, 226] on span "Personal" at bounding box center [88, 222] width 119 height 17
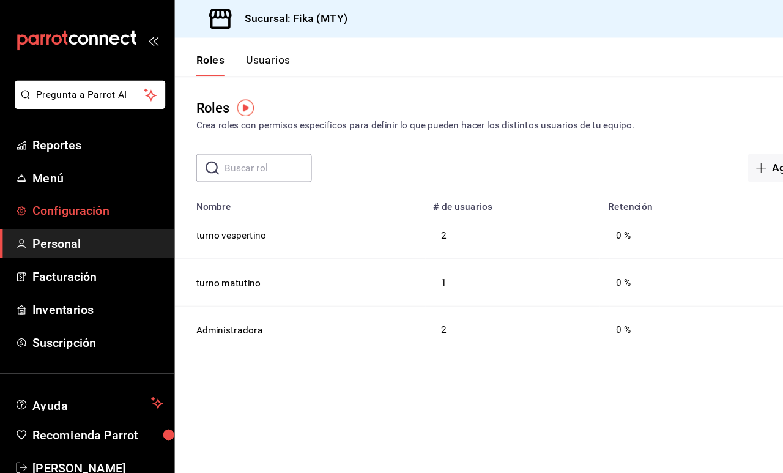
click at [87, 194] on span "Configuración" at bounding box center [88, 192] width 119 height 17
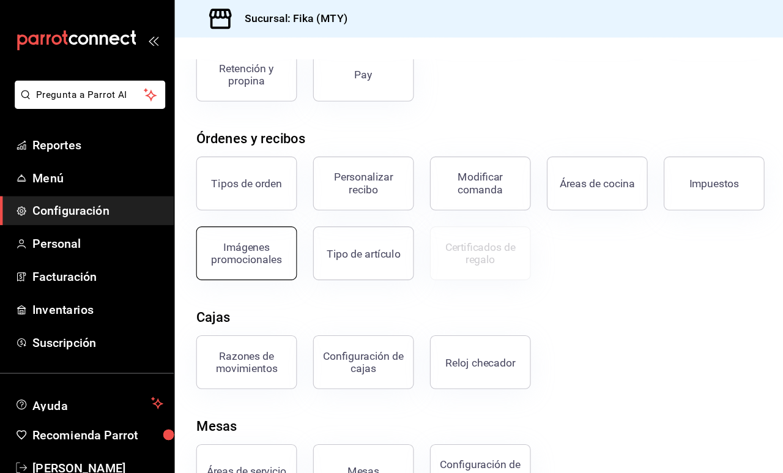
scroll to position [147, 0]
click at [229, 269] on div "Elige la opción que deseas configurar Pagos Formas de pago Descuentos Razones d…" at bounding box center [471, 184] width 624 height 537
click at [228, 231] on div "Imágenes promocionales" at bounding box center [225, 230] width 76 height 23
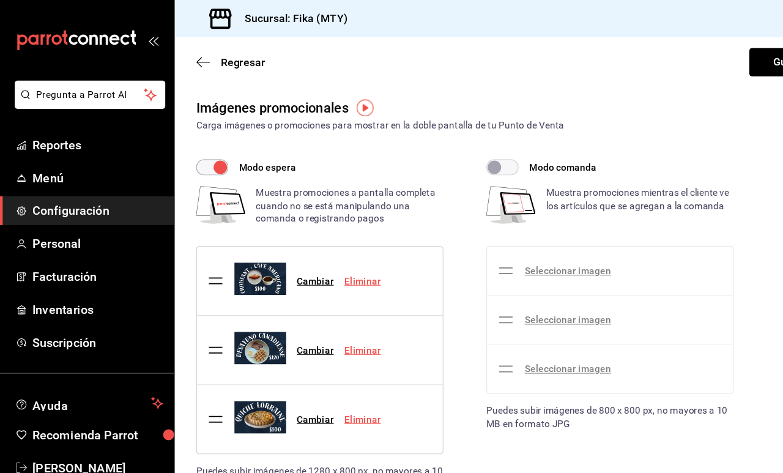
checkbox input "true"
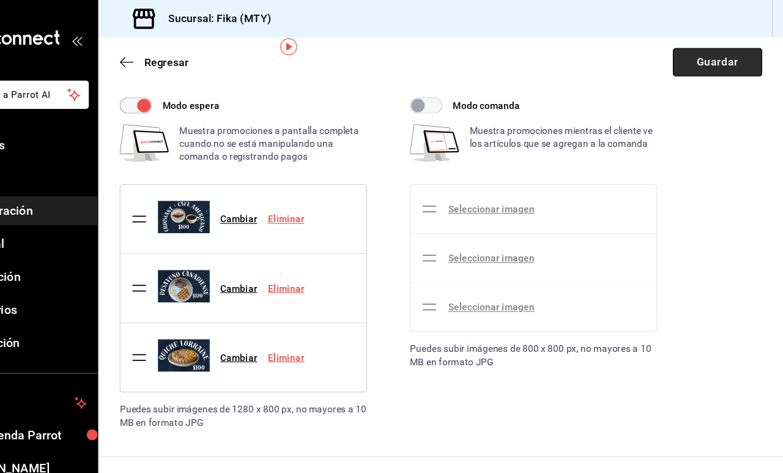
click at [682, 54] on button "Guardar" at bounding box center [722, 57] width 81 height 26
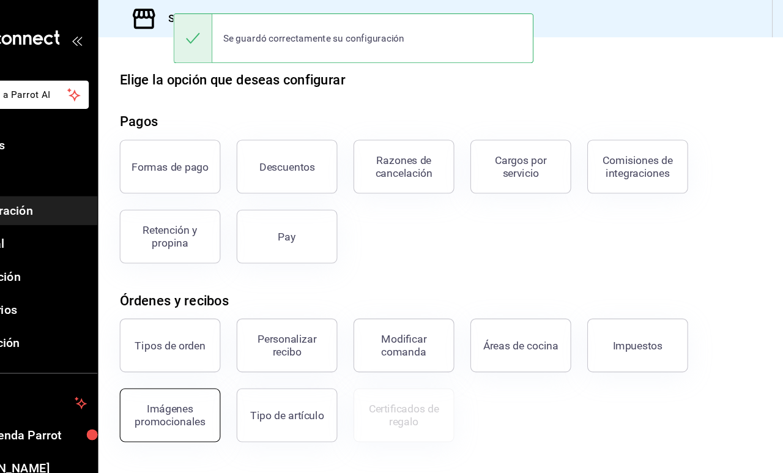
click at [187, 378] on div "Imágenes promocionales" at bounding box center [225, 378] width 76 height 23
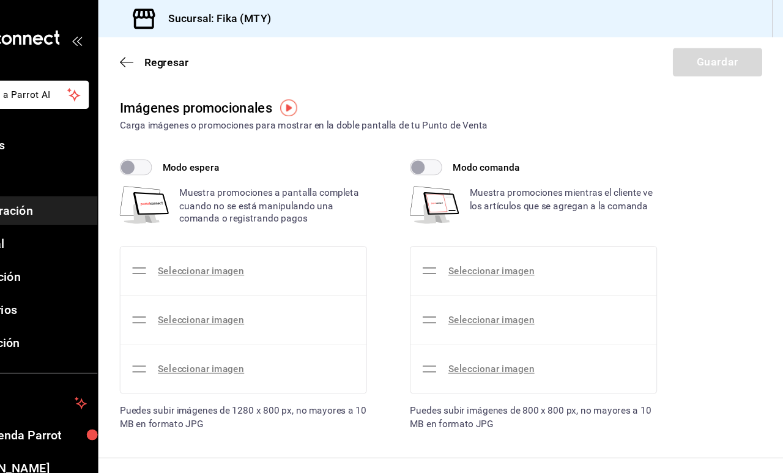
checkbox input "true"
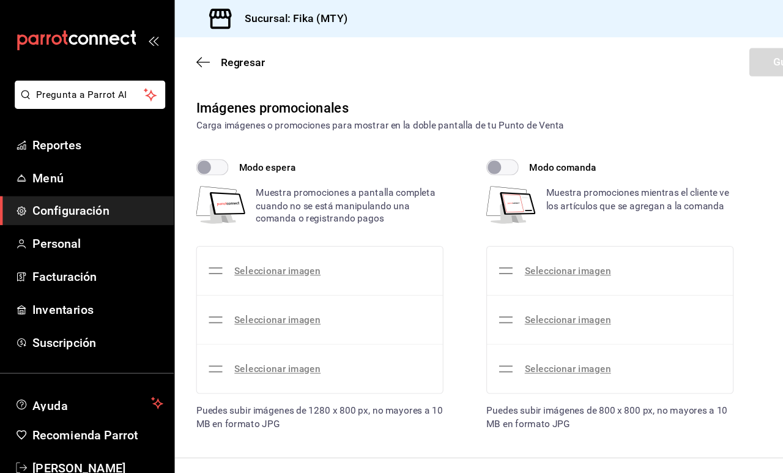
checkbox input "true"
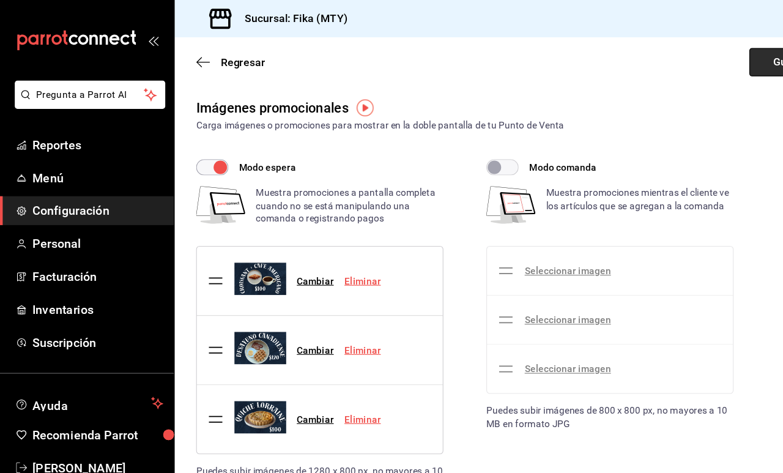
click at [693, 63] on button "Guardar" at bounding box center [722, 57] width 81 height 26
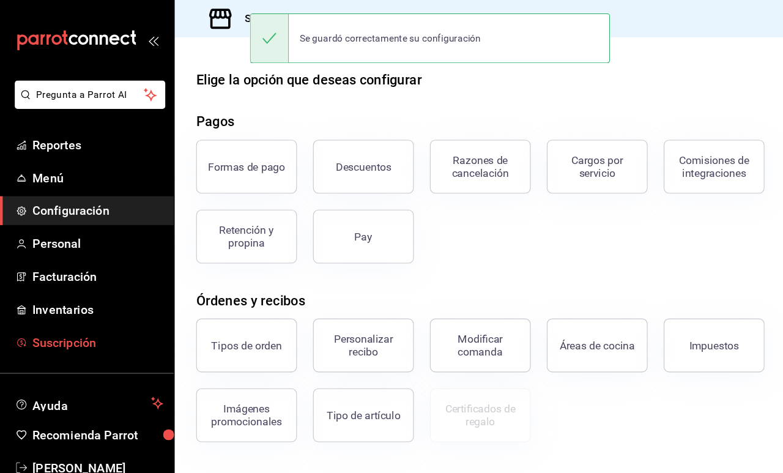
click at [64, 323] on link "Suscripción" at bounding box center [79, 312] width 159 height 26
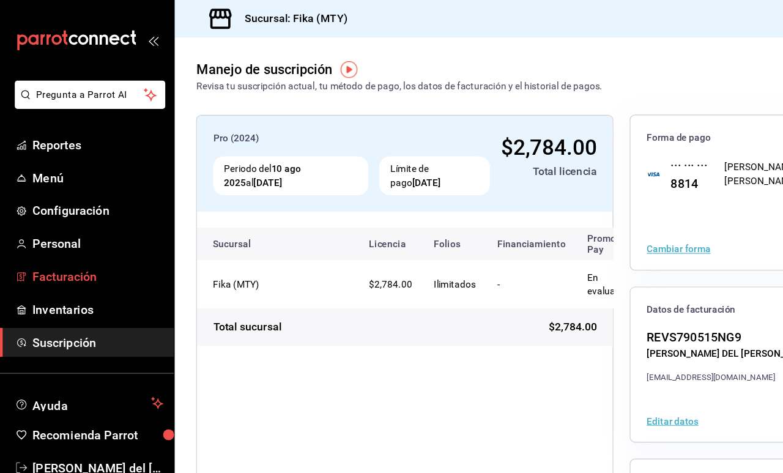
click at [69, 259] on span "Facturación" at bounding box center [88, 252] width 119 height 17
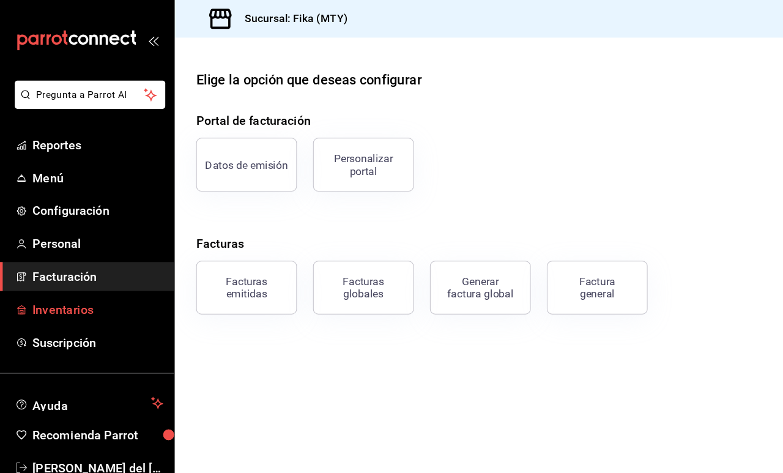
click at [71, 277] on span "Inventarios" at bounding box center [88, 282] width 119 height 17
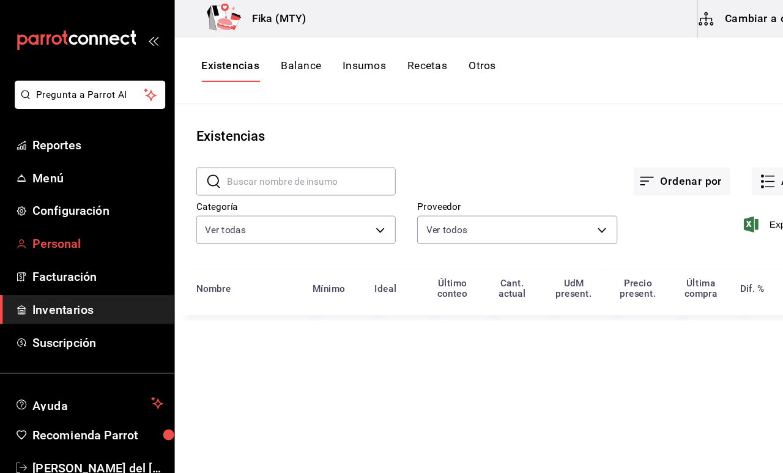
click at [80, 225] on span "Personal" at bounding box center [88, 222] width 119 height 17
